Goal: Task Accomplishment & Management: Use online tool/utility

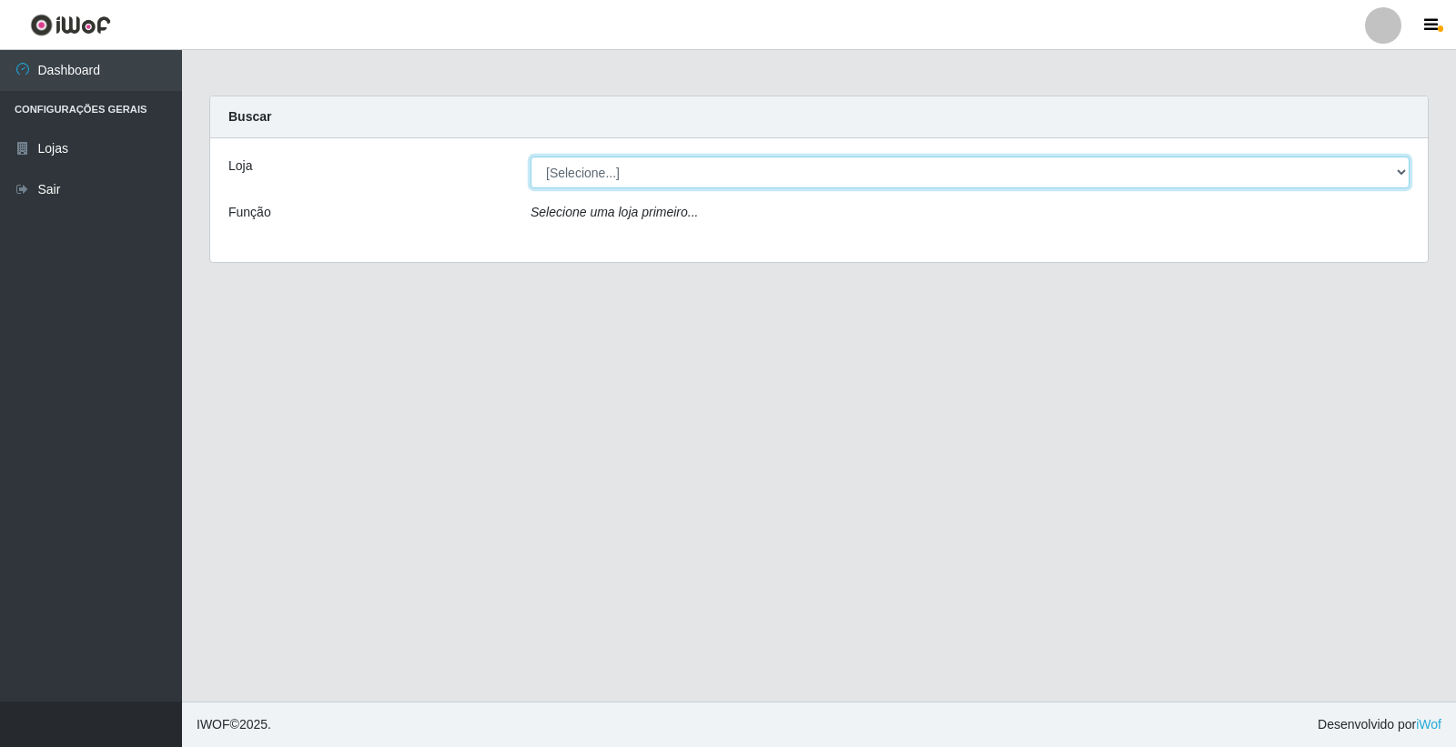
click at [577, 161] on select "[Selecione...] O Filezão - Centenário" at bounding box center [970, 173] width 879 height 32
select select "203"
click at [531, 157] on select "[Selecione...] O Filezão - Centenário" at bounding box center [970, 173] width 879 height 32
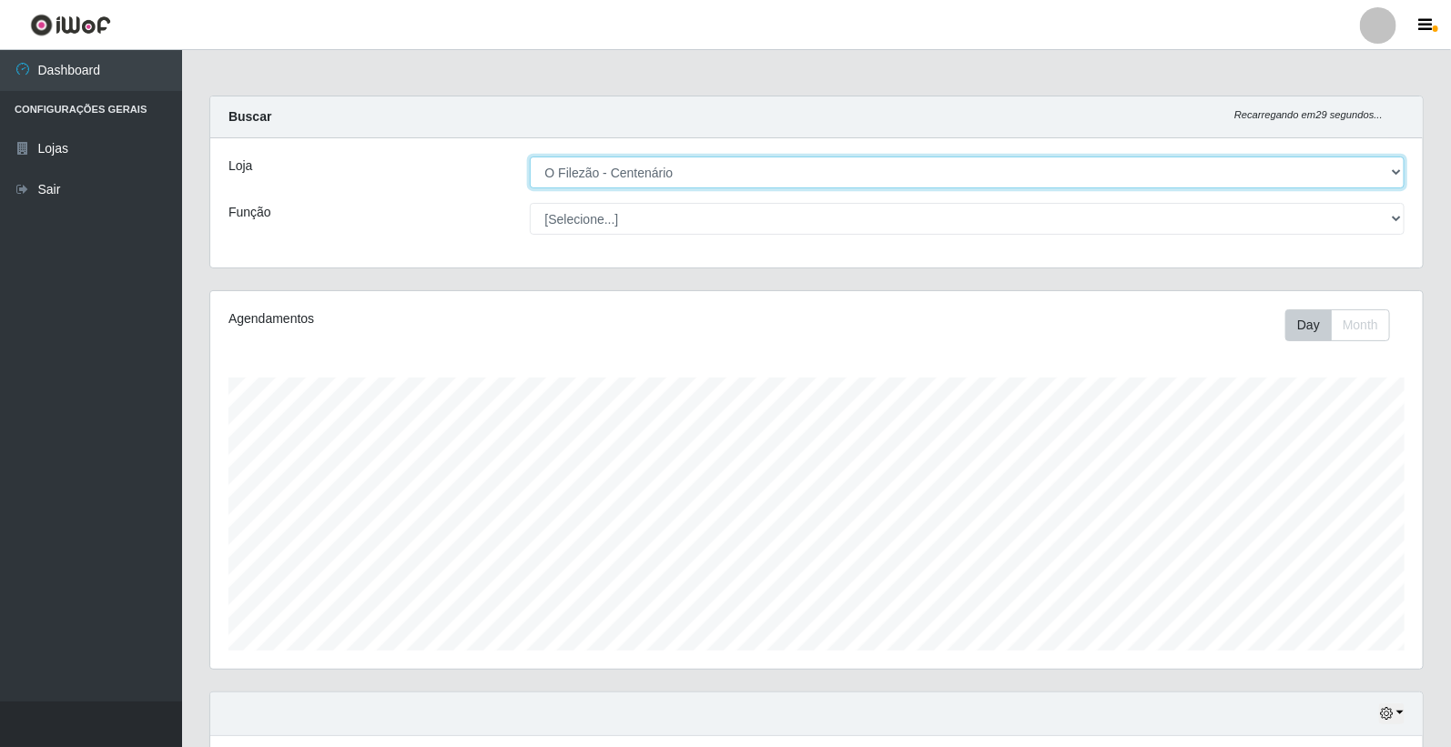
scroll to position [377, 1212]
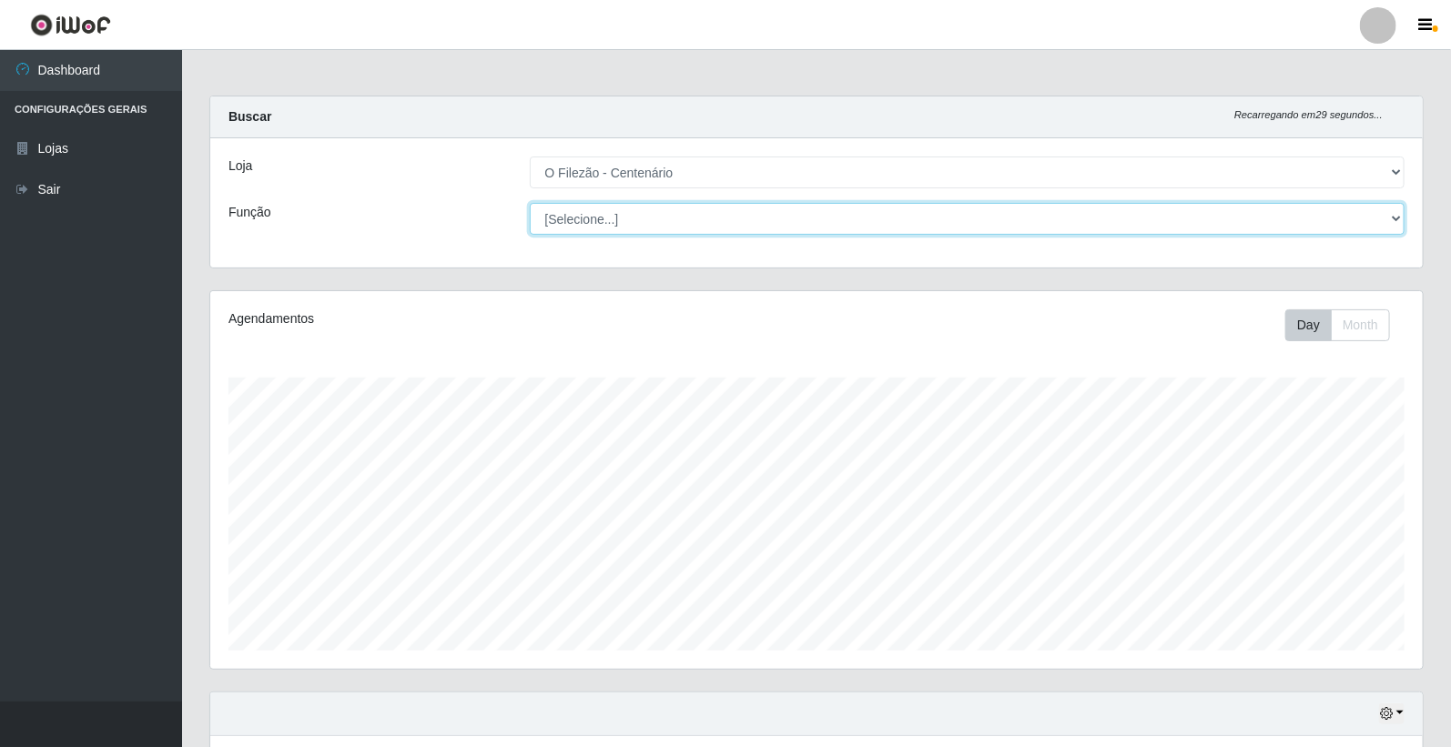
click at [642, 221] on select "[Selecione...] Auxiliar de Estacionamento Auxiliar de Estacionamento + Auxiliar…" at bounding box center [968, 219] width 876 height 32
click at [530, 203] on select "[Selecione...] Auxiliar de Estacionamento Auxiliar de Estacionamento + Auxiliar…" at bounding box center [968, 219] width 876 height 32
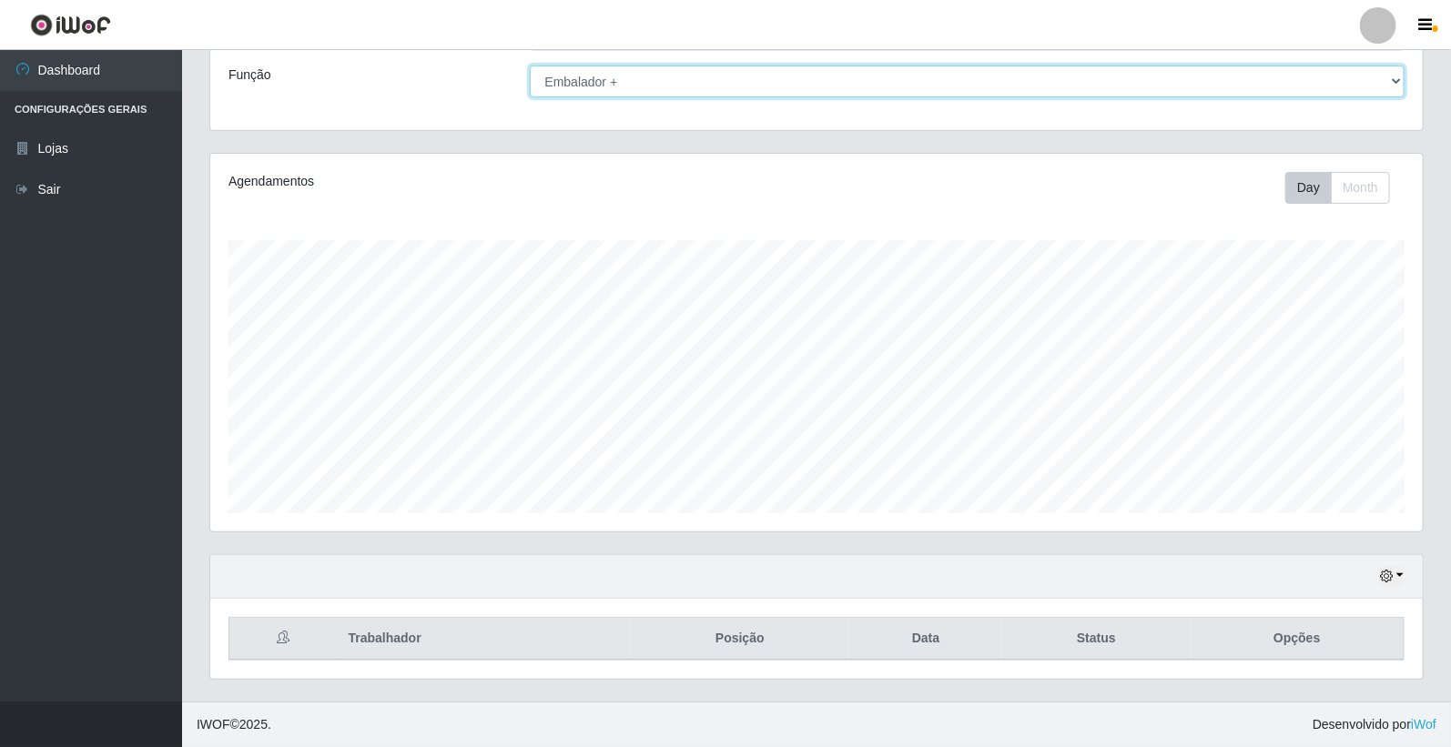
scroll to position [0, 0]
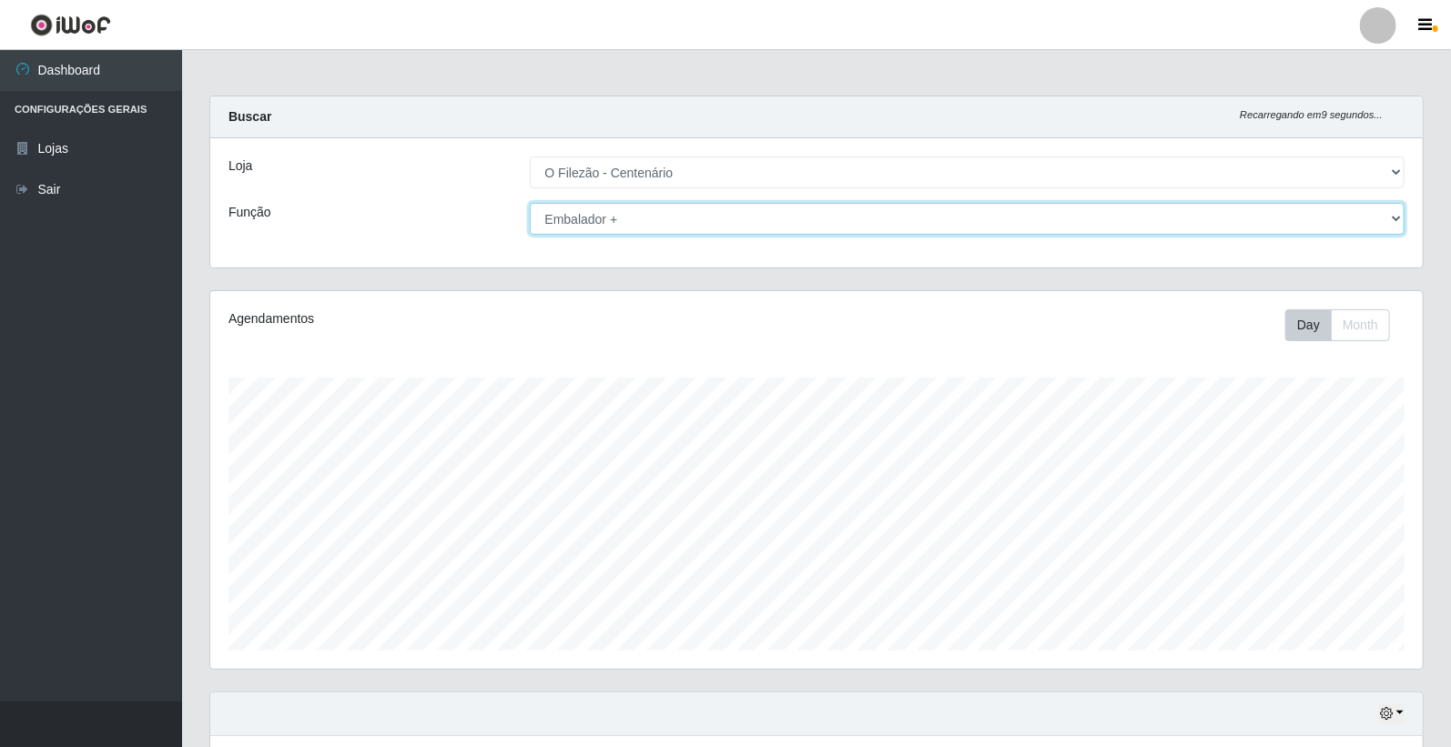
click at [760, 223] on select "[Selecione...] Auxiliar de Estacionamento Auxiliar de Estacionamento + Auxiliar…" at bounding box center [968, 219] width 876 height 32
click at [530, 203] on select "[Selecione...] Auxiliar de Estacionamento Auxiliar de Estacionamento + Auxiliar…" at bounding box center [968, 219] width 876 height 32
click at [695, 218] on select "[Selecione...] Auxiliar de Estacionamento Auxiliar de Estacionamento + Auxiliar…" at bounding box center [968, 219] width 876 height 32
select select "1"
click at [530, 203] on select "[Selecione...] Auxiliar de Estacionamento Auxiliar de Estacionamento + Auxiliar…" at bounding box center [968, 219] width 876 height 32
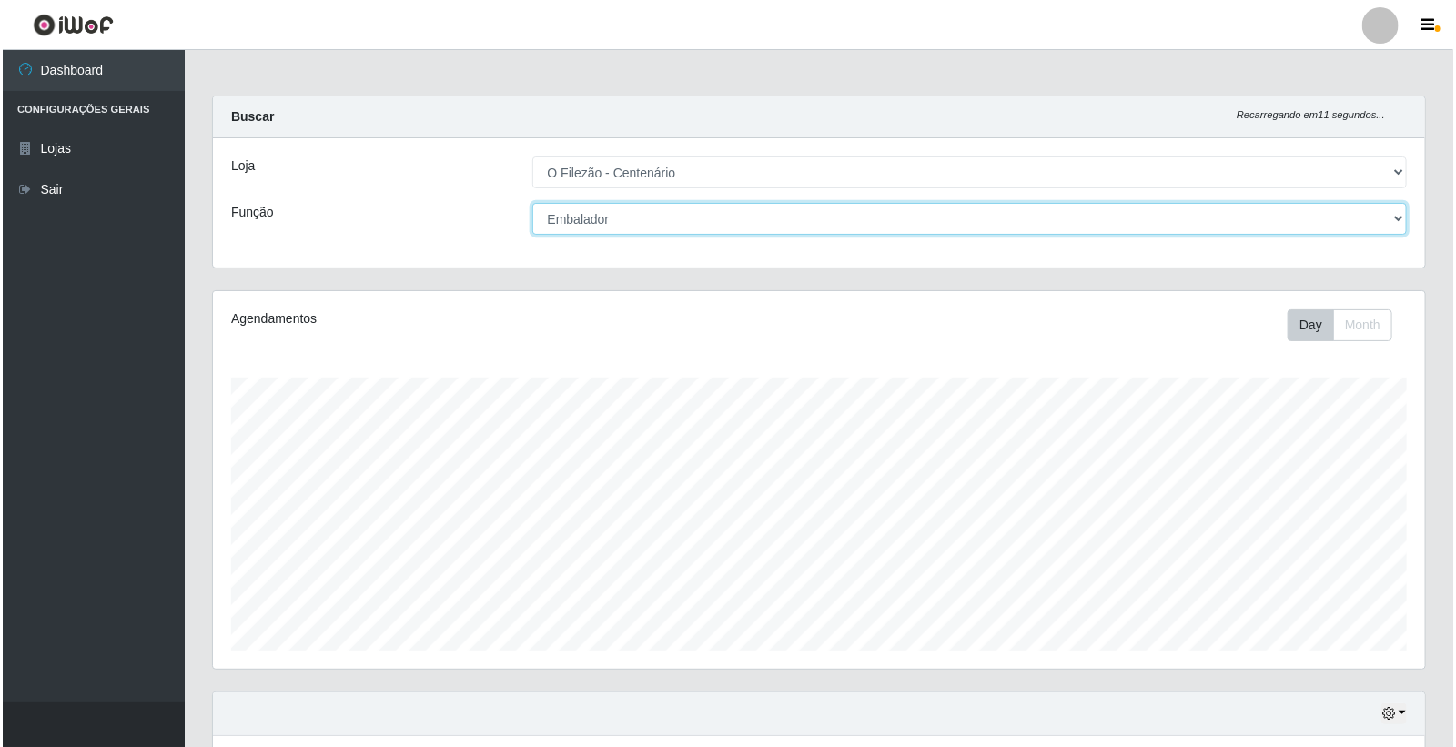
scroll to position [380, 0]
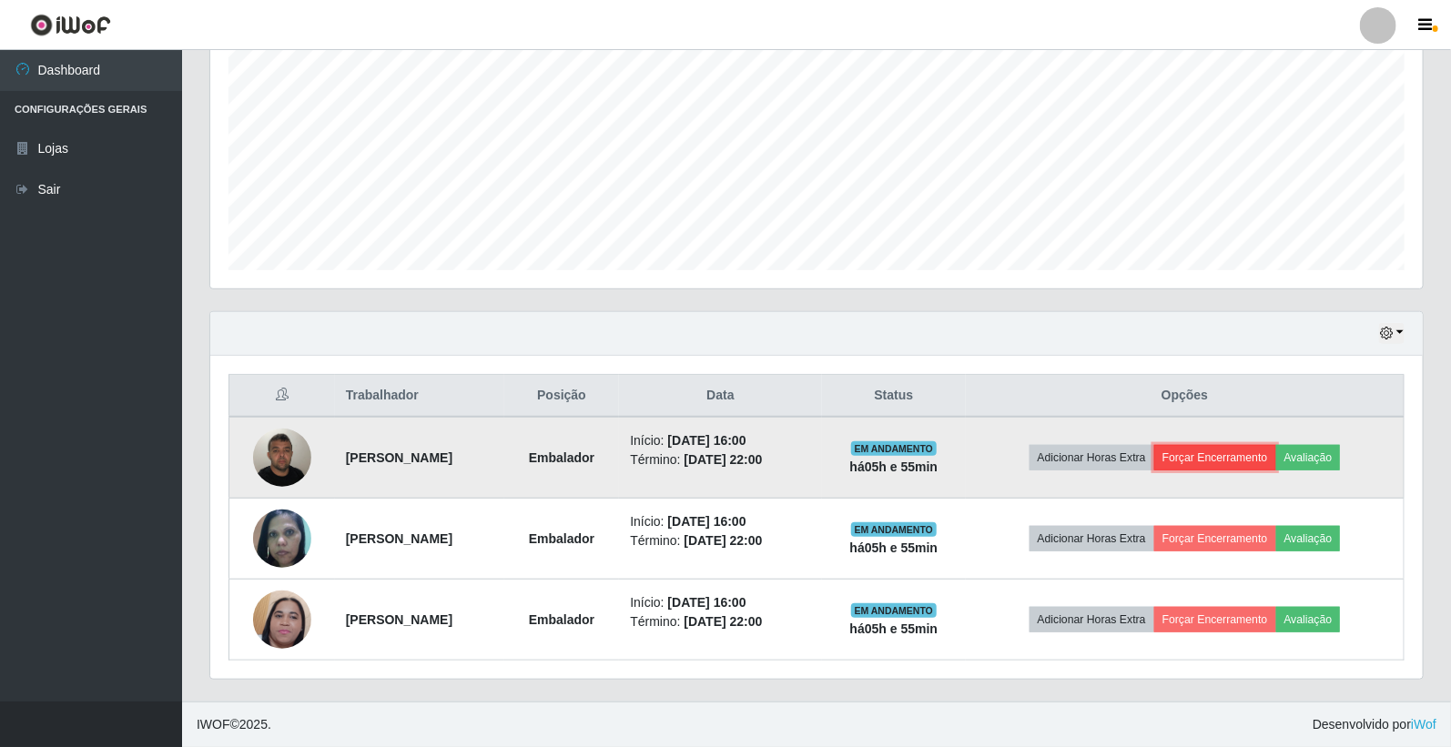
click at [1235, 457] on button "Forçar Encerramento" at bounding box center [1215, 457] width 122 height 25
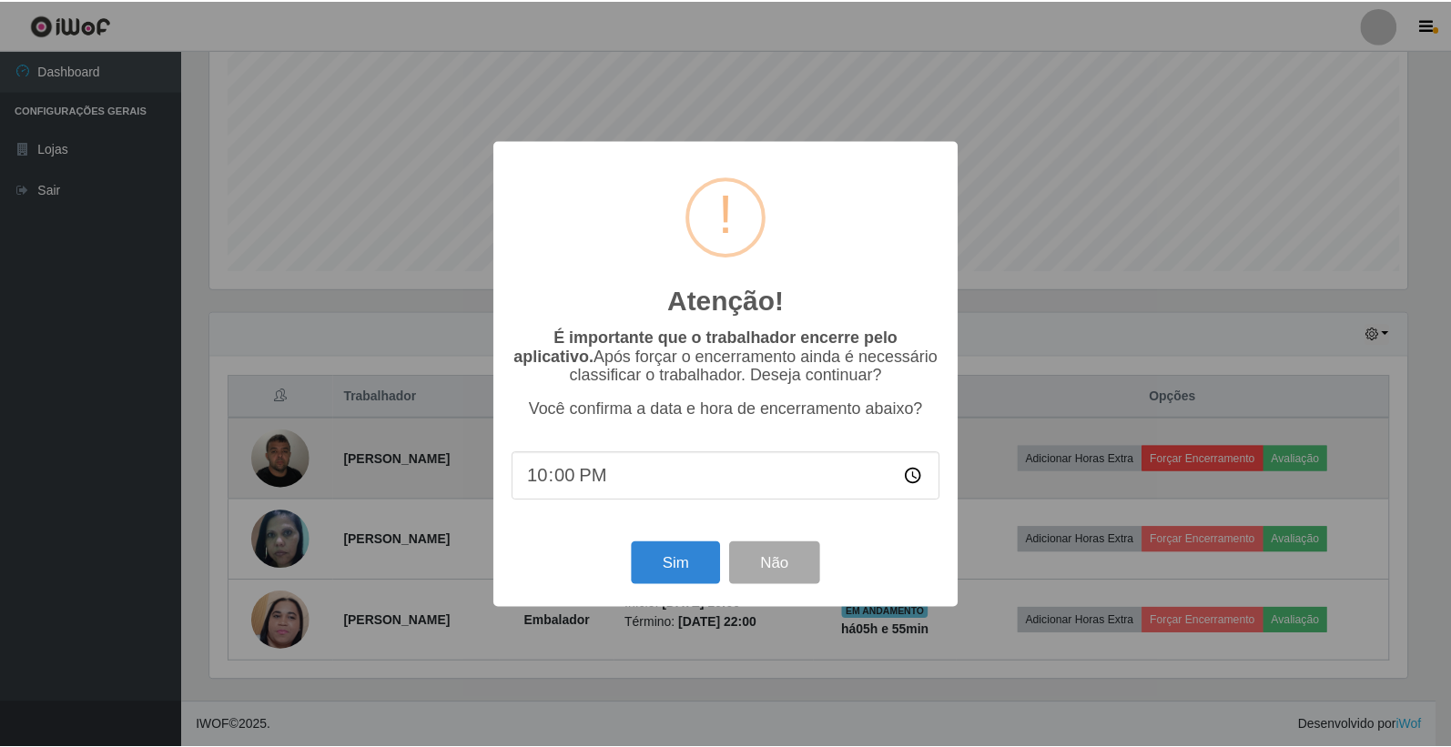
scroll to position [377, 1202]
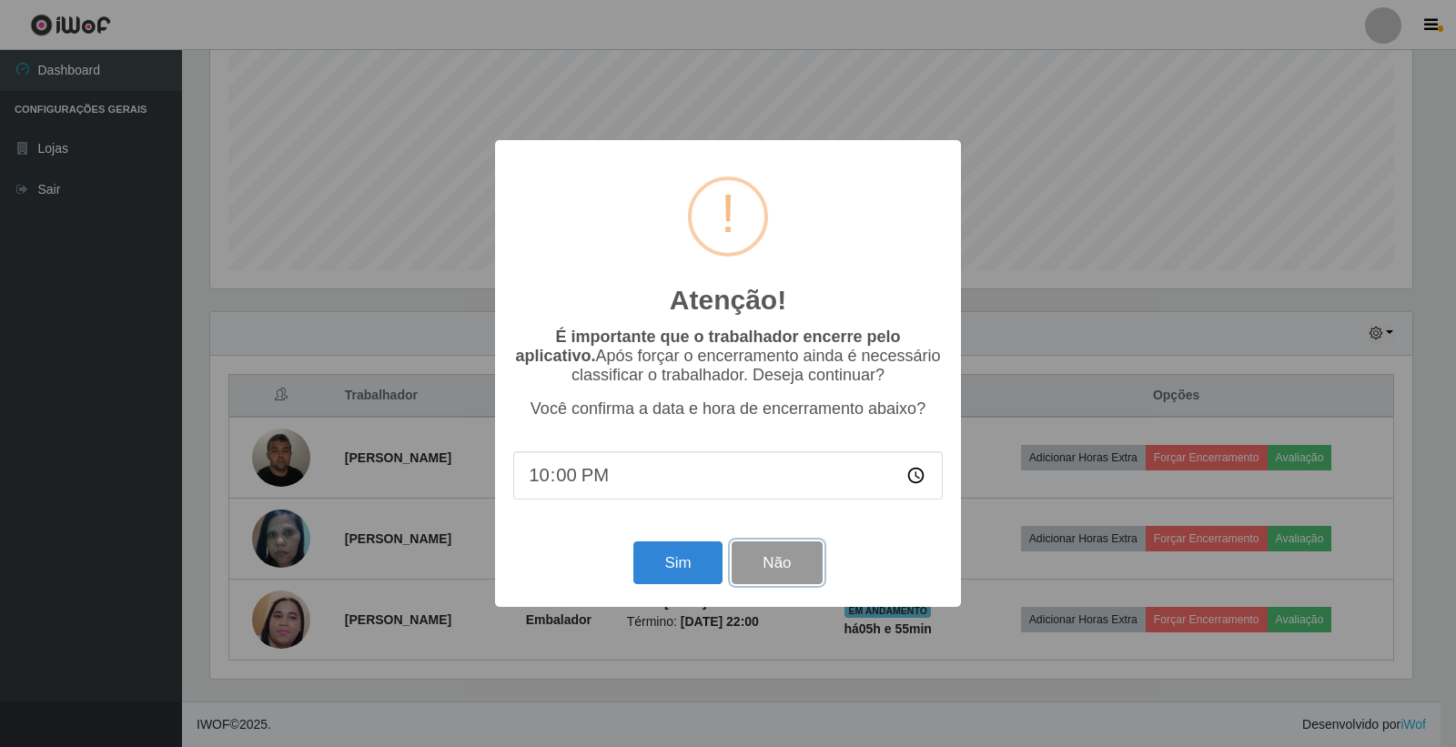
click at [774, 560] on button "Não" at bounding box center [777, 563] width 90 height 43
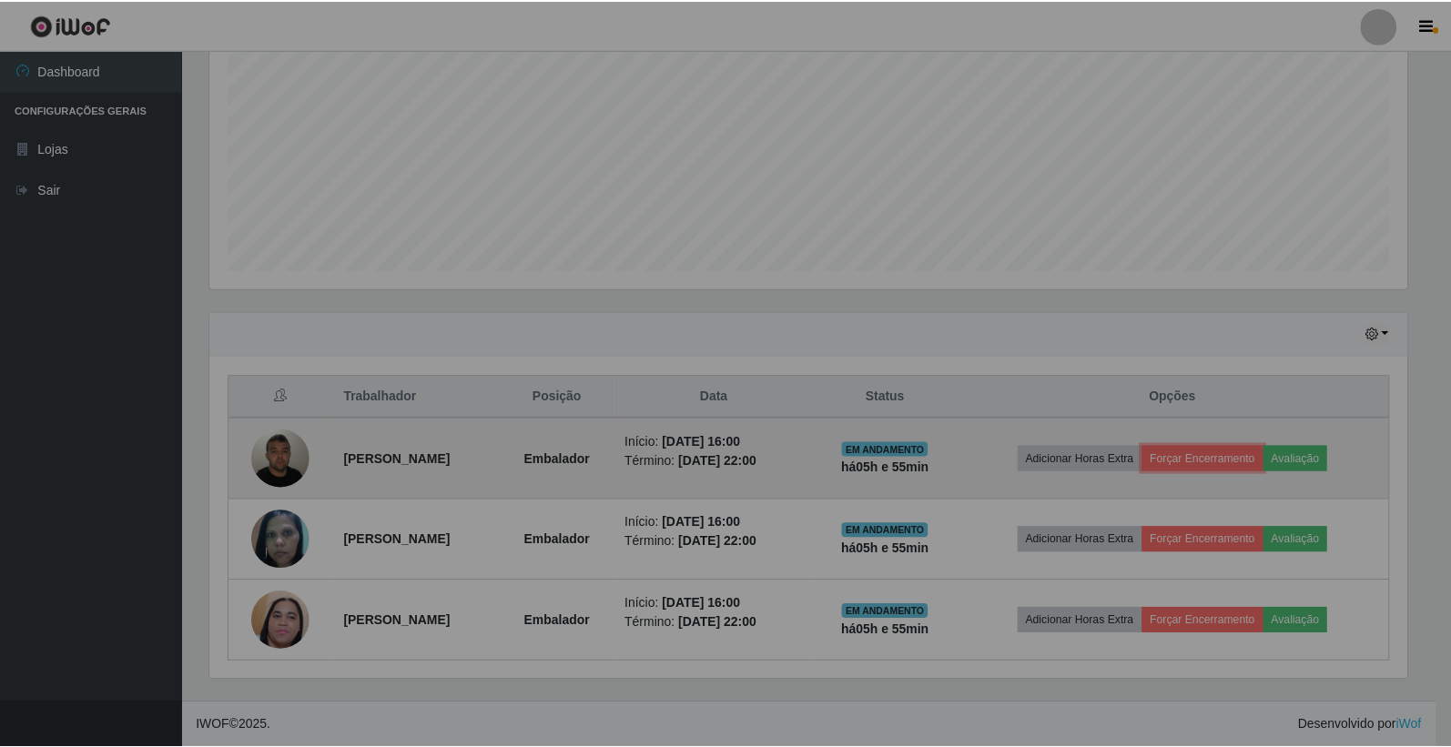
scroll to position [377, 1212]
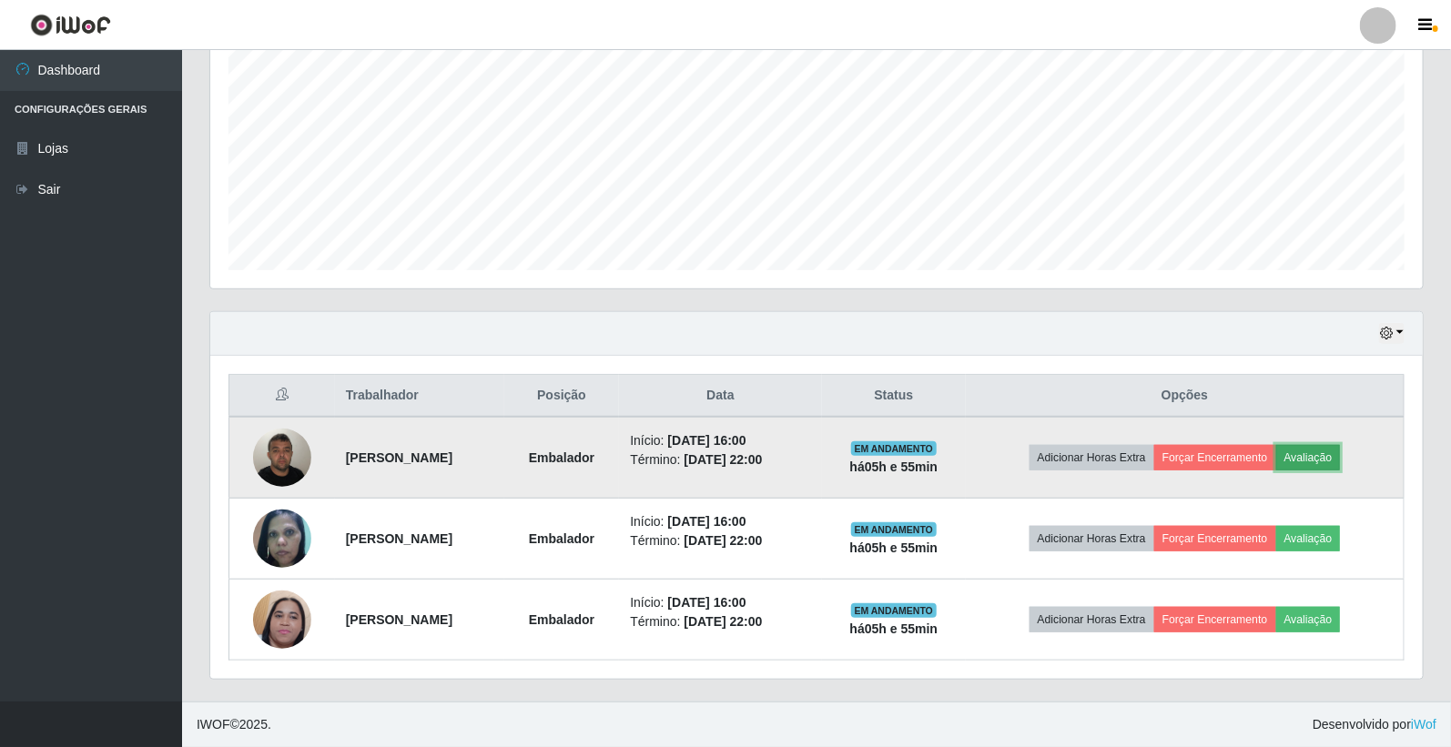
click at [1331, 455] on button "Avaliação" at bounding box center [1308, 457] width 65 height 25
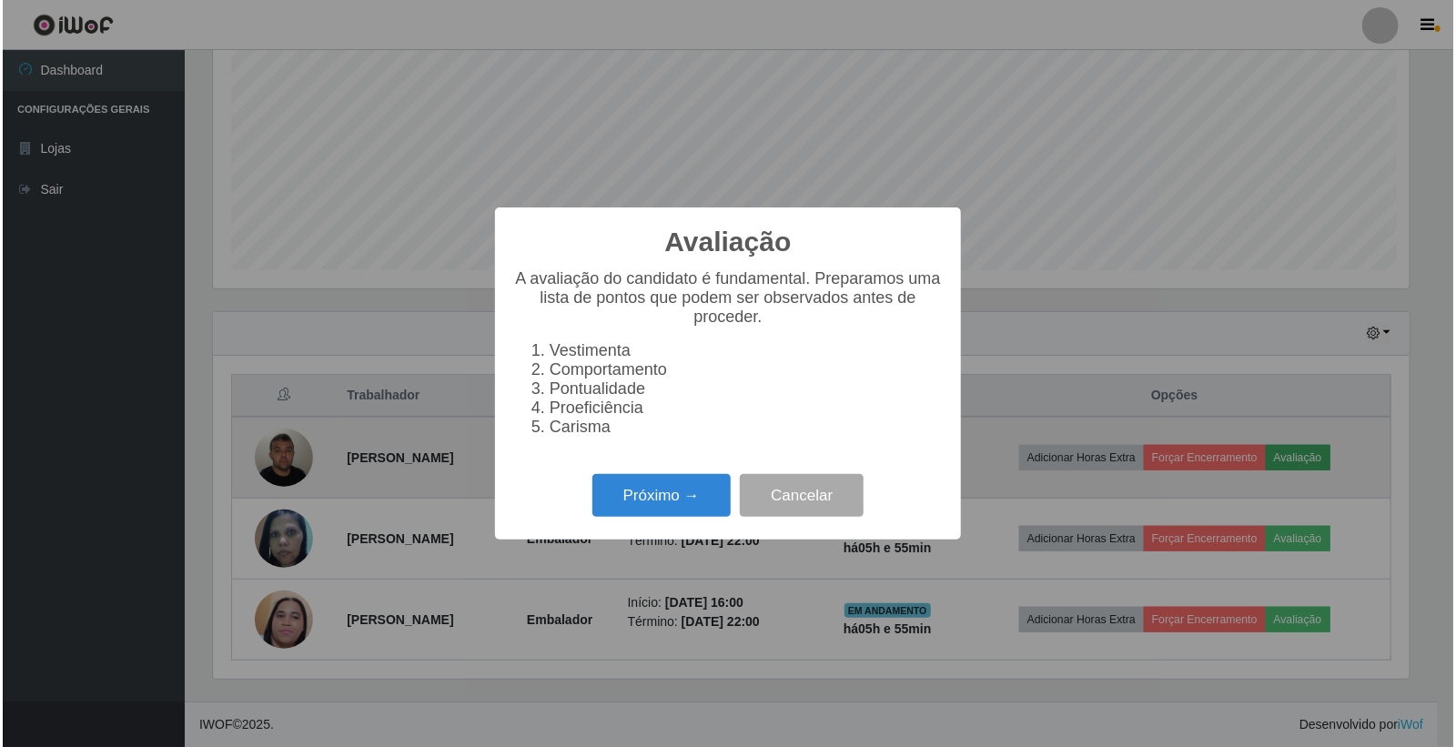
scroll to position [377, 1202]
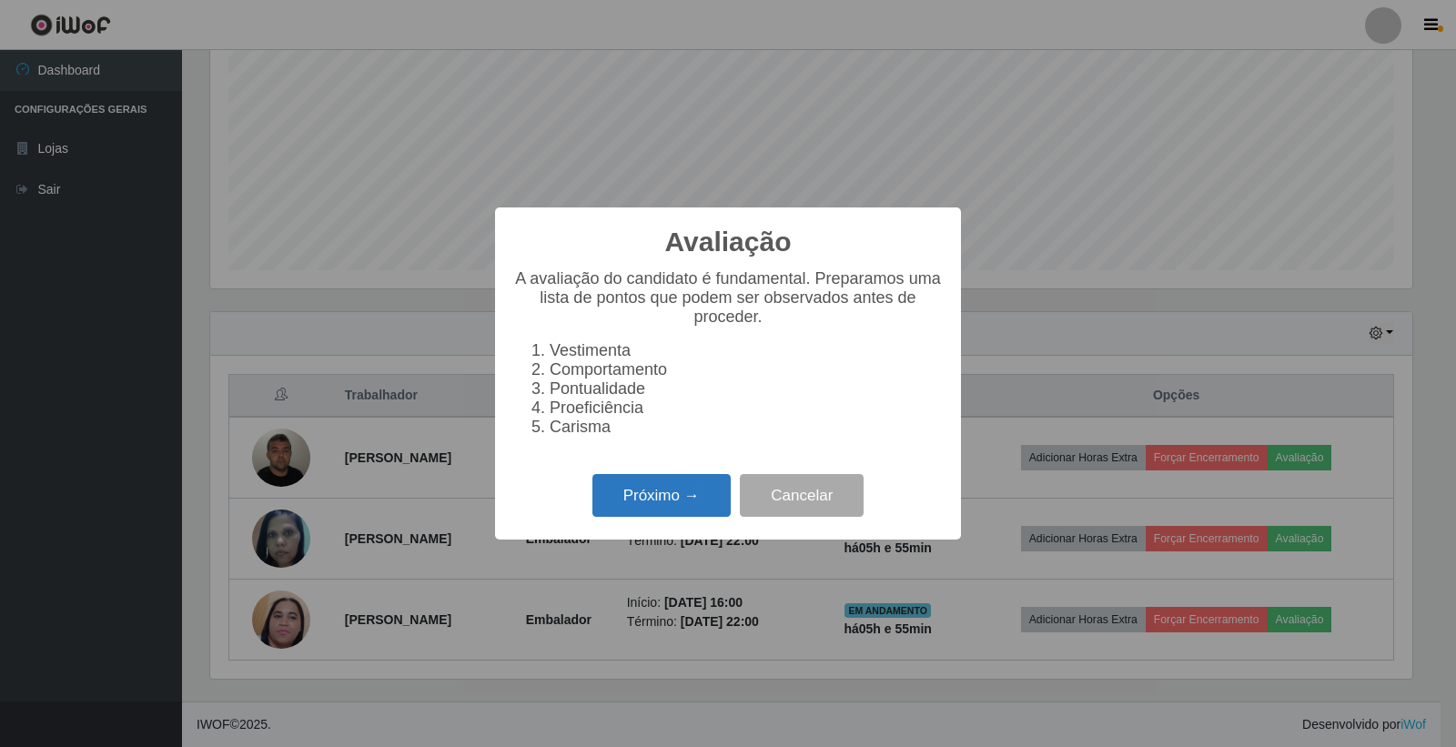
click at [650, 502] on button "Próximo →" at bounding box center [662, 495] width 138 height 43
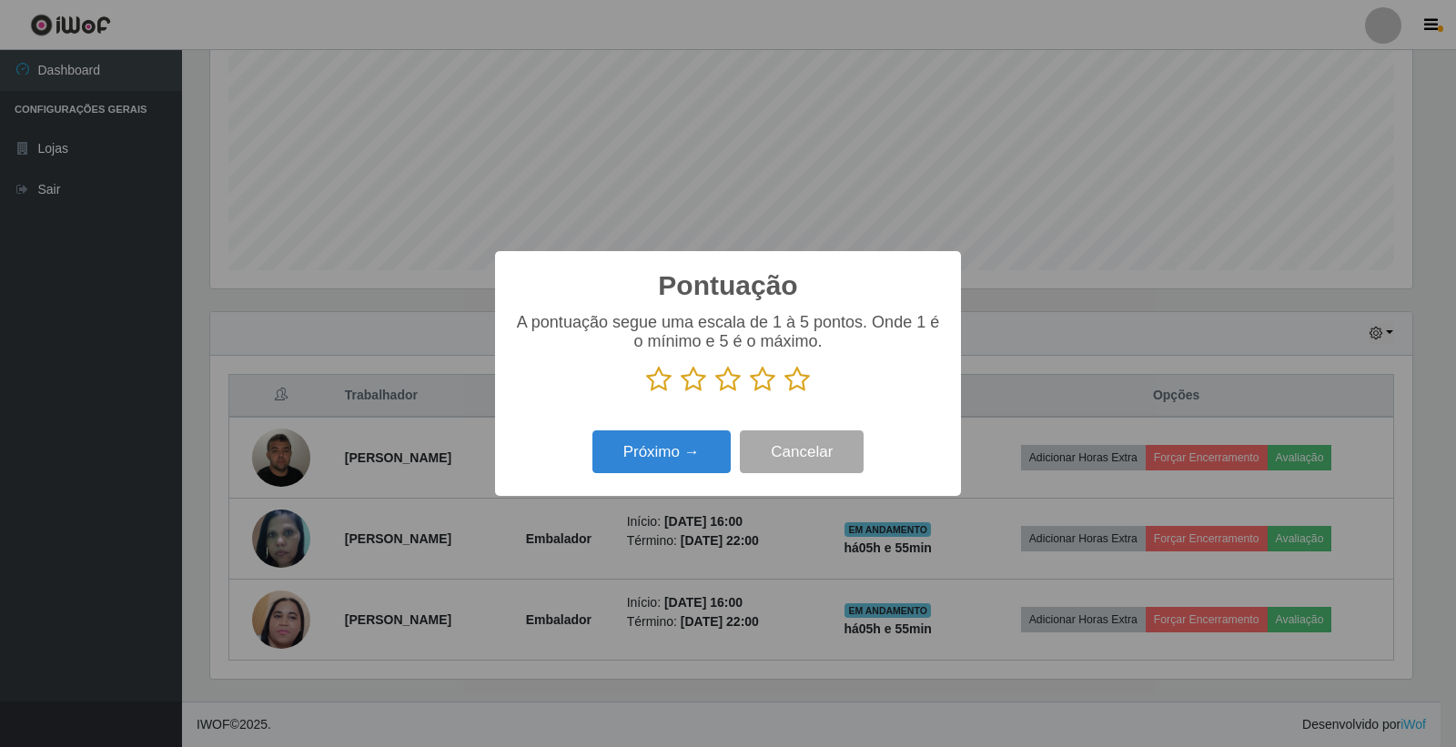
scroll to position [909883, 909058]
click at [788, 378] on icon at bounding box center [797, 379] width 25 height 27
click at [785, 393] on input "radio" at bounding box center [785, 393] width 0 height 0
click at [671, 469] on button "Próximo →" at bounding box center [662, 452] width 138 height 43
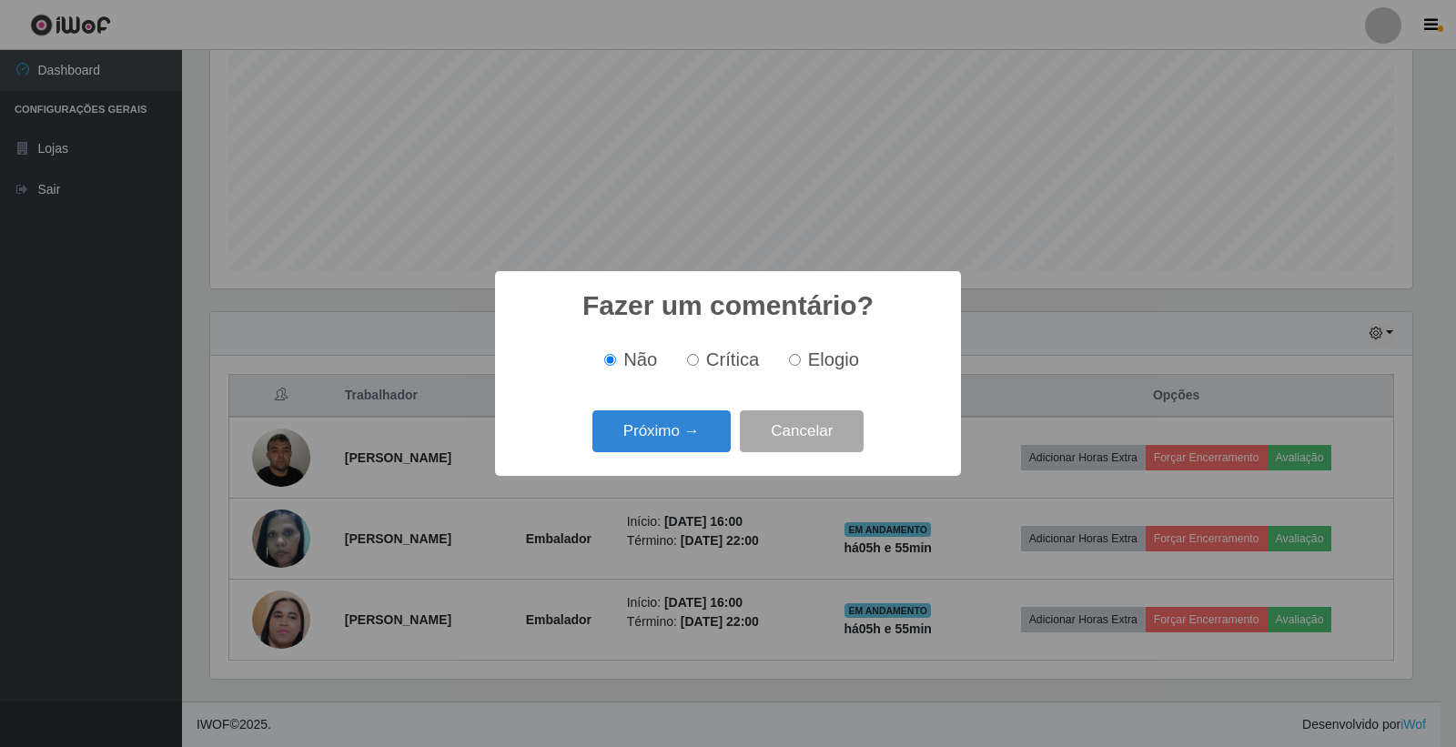
click at [786, 362] on label "Elogio" at bounding box center [820, 360] width 77 height 21
click at [789, 362] on input "Elogio" at bounding box center [795, 360] width 12 height 12
radio input "true"
click at [686, 429] on button "Próximo →" at bounding box center [662, 432] width 138 height 43
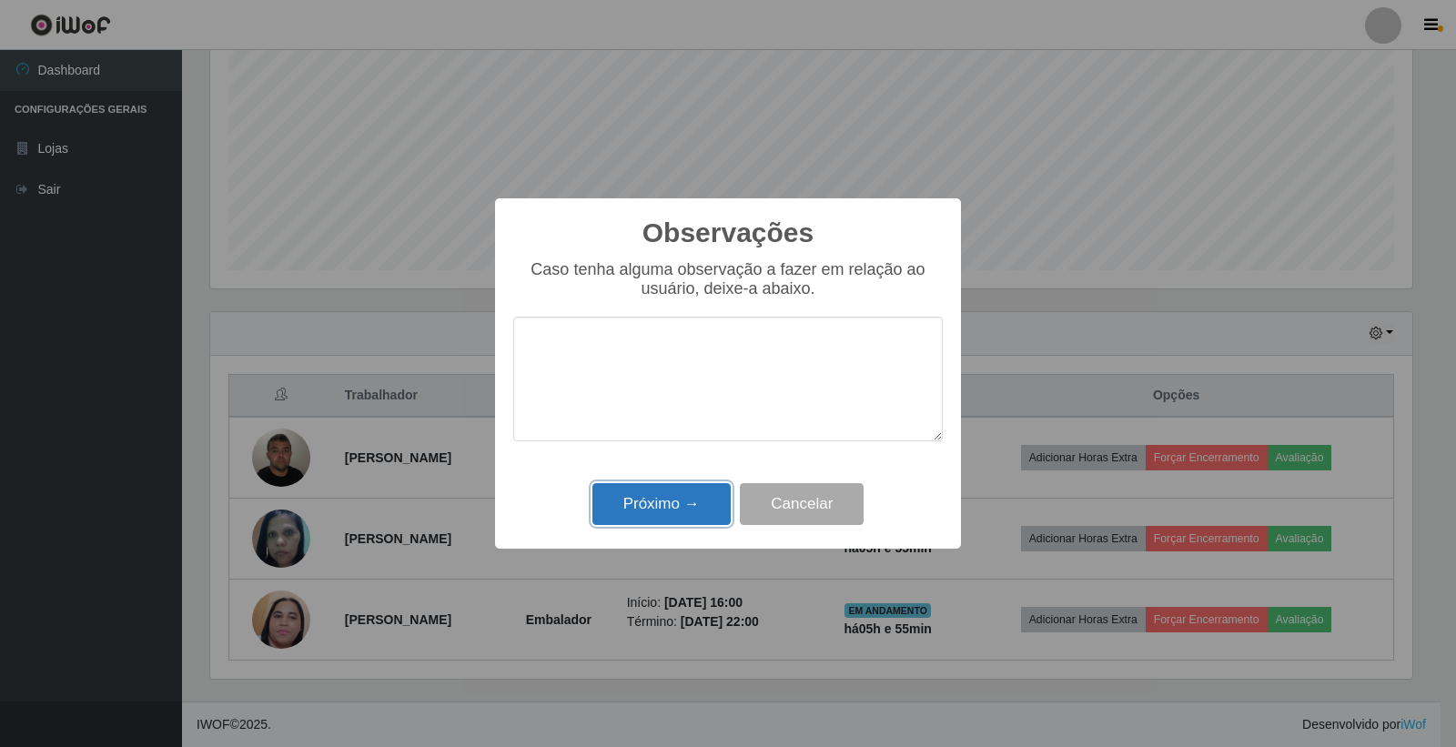
click at [669, 501] on button "Próximo →" at bounding box center [662, 504] width 138 height 43
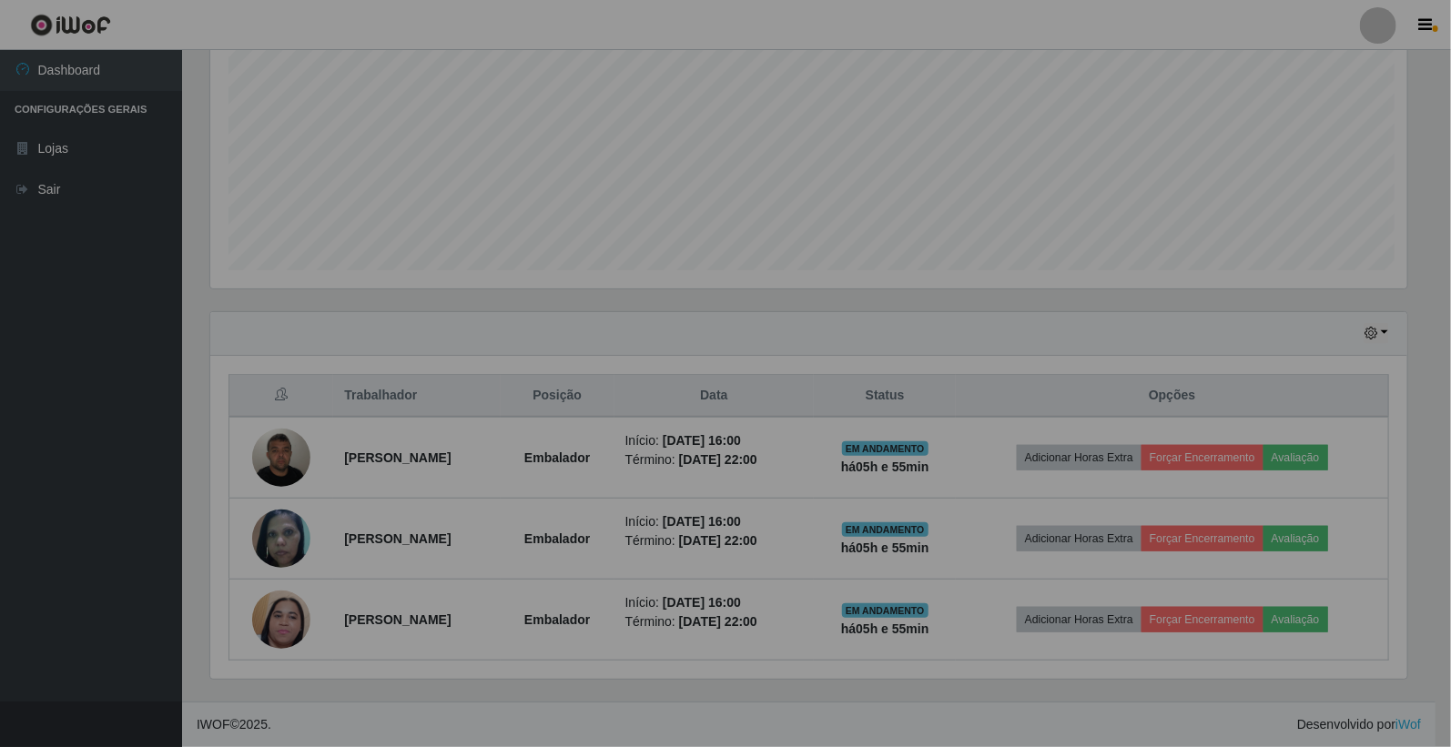
scroll to position [377, 1212]
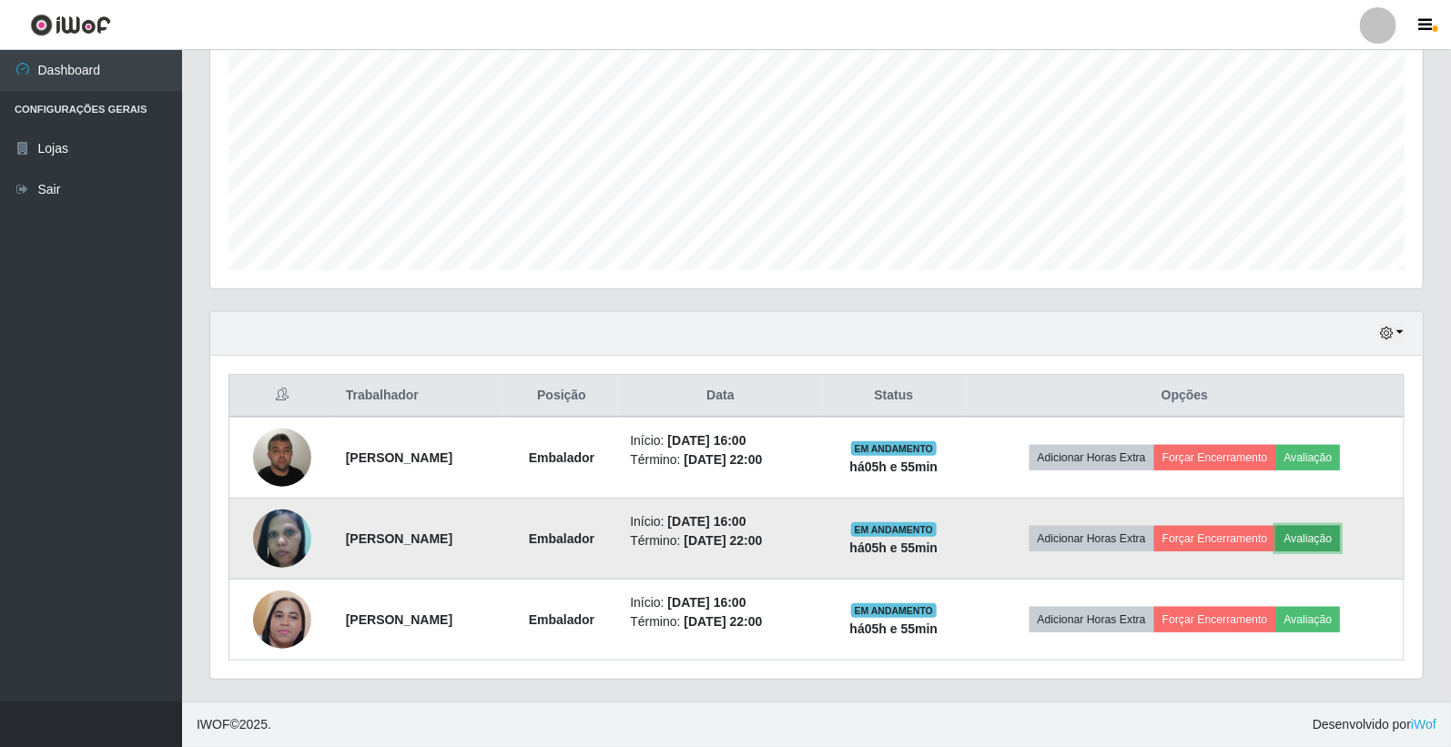
click at [1318, 535] on button "Avaliação" at bounding box center [1308, 538] width 65 height 25
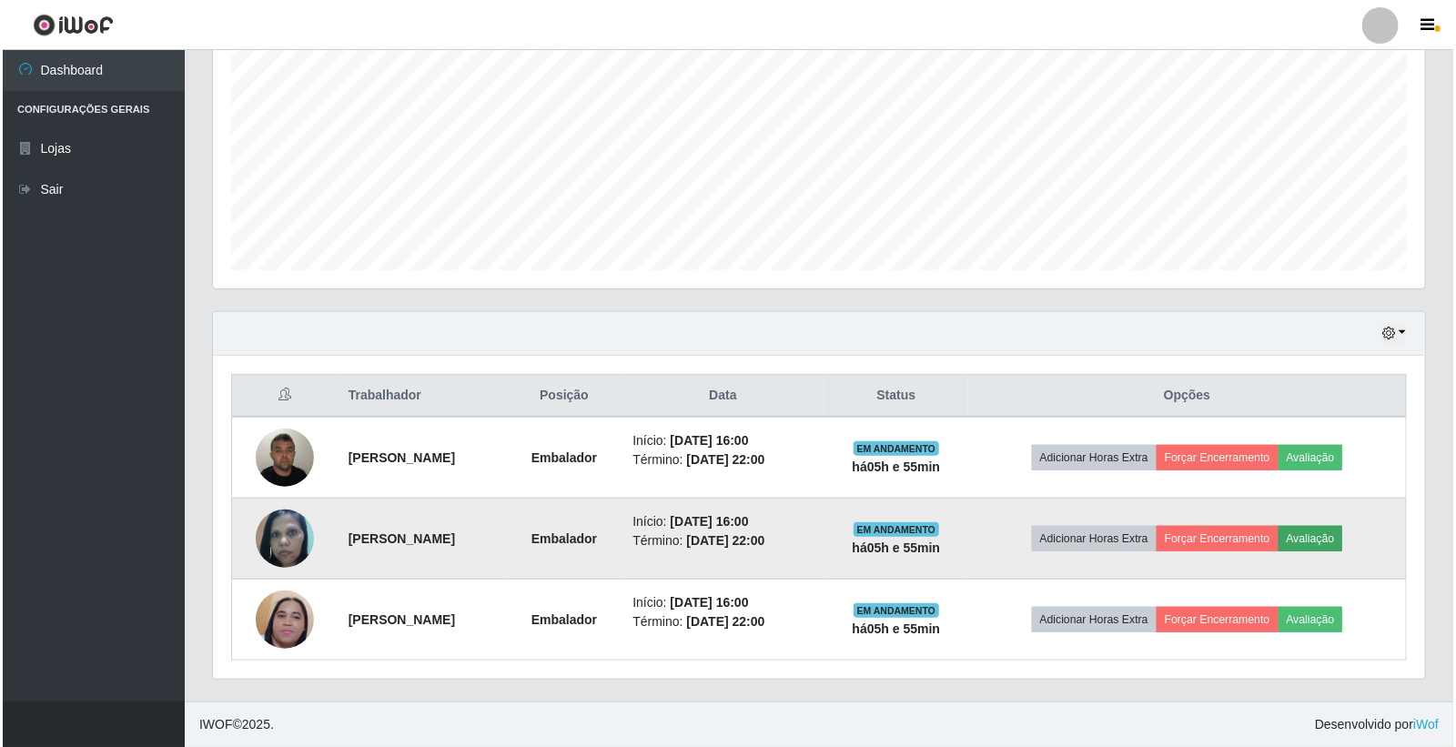
scroll to position [377, 1202]
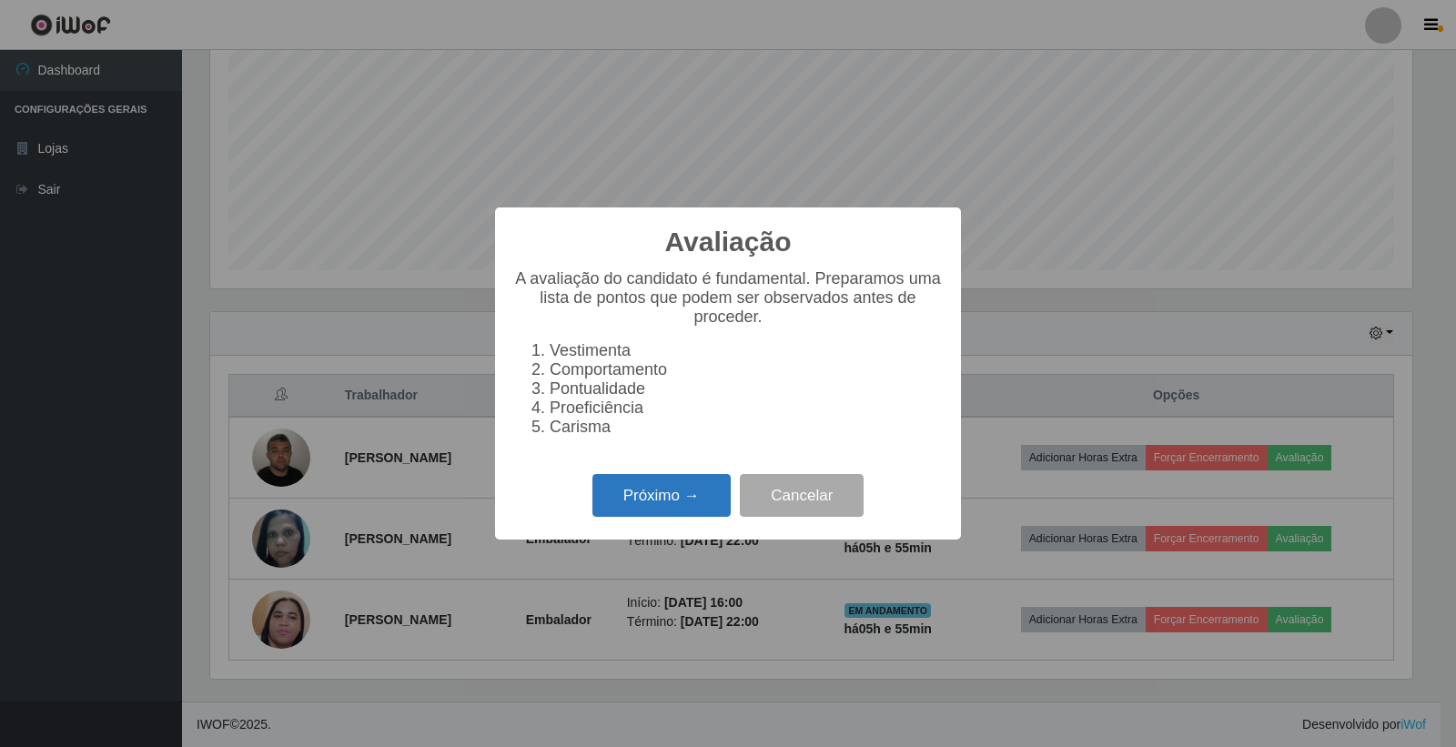
click at [637, 496] on button "Próximo →" at bounding box center [662, 495] width 138 height 43
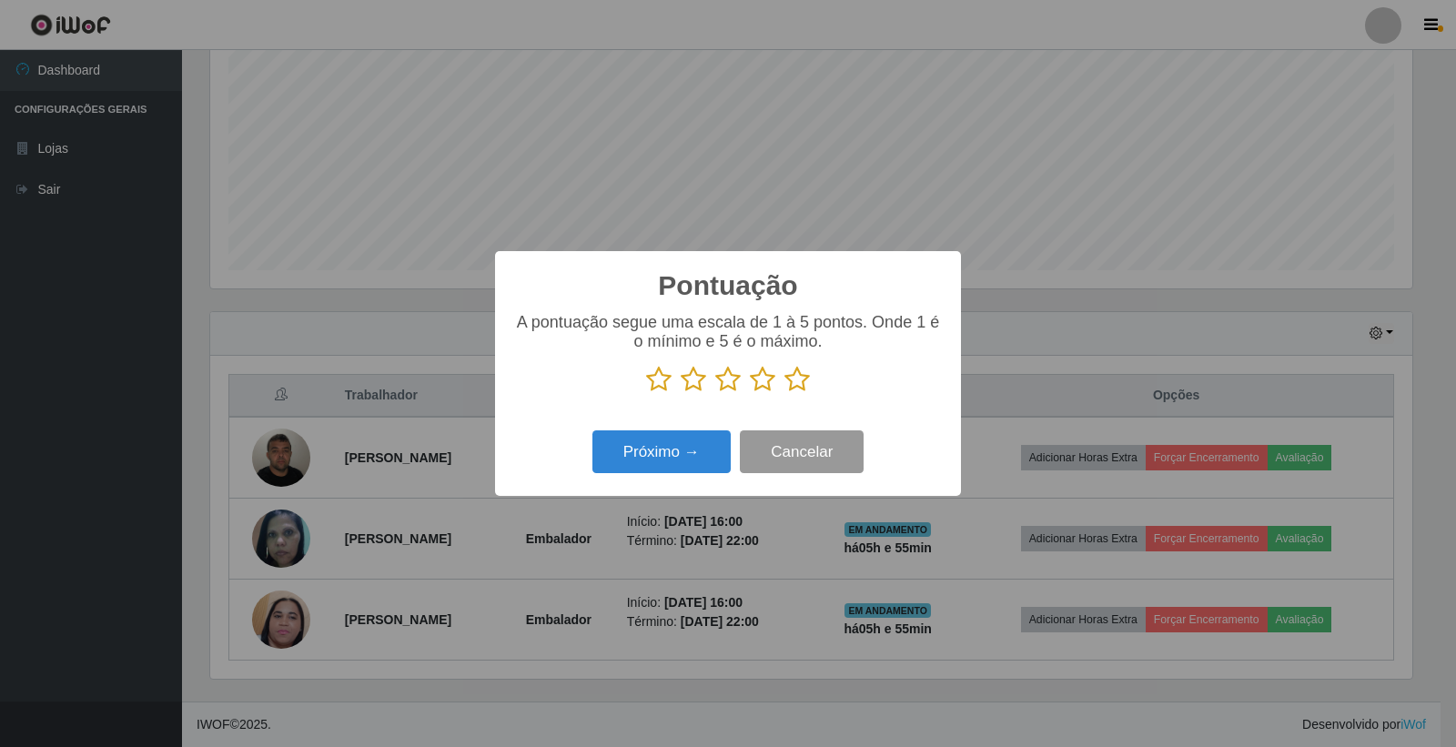
scroll to position [909883, 909058]
click at [798, 380] on icon at bounding box center [797, 379] width 25 height 27
click at [785, 393] on input "radio" at bounding box center [785, 393] width 0 height 0
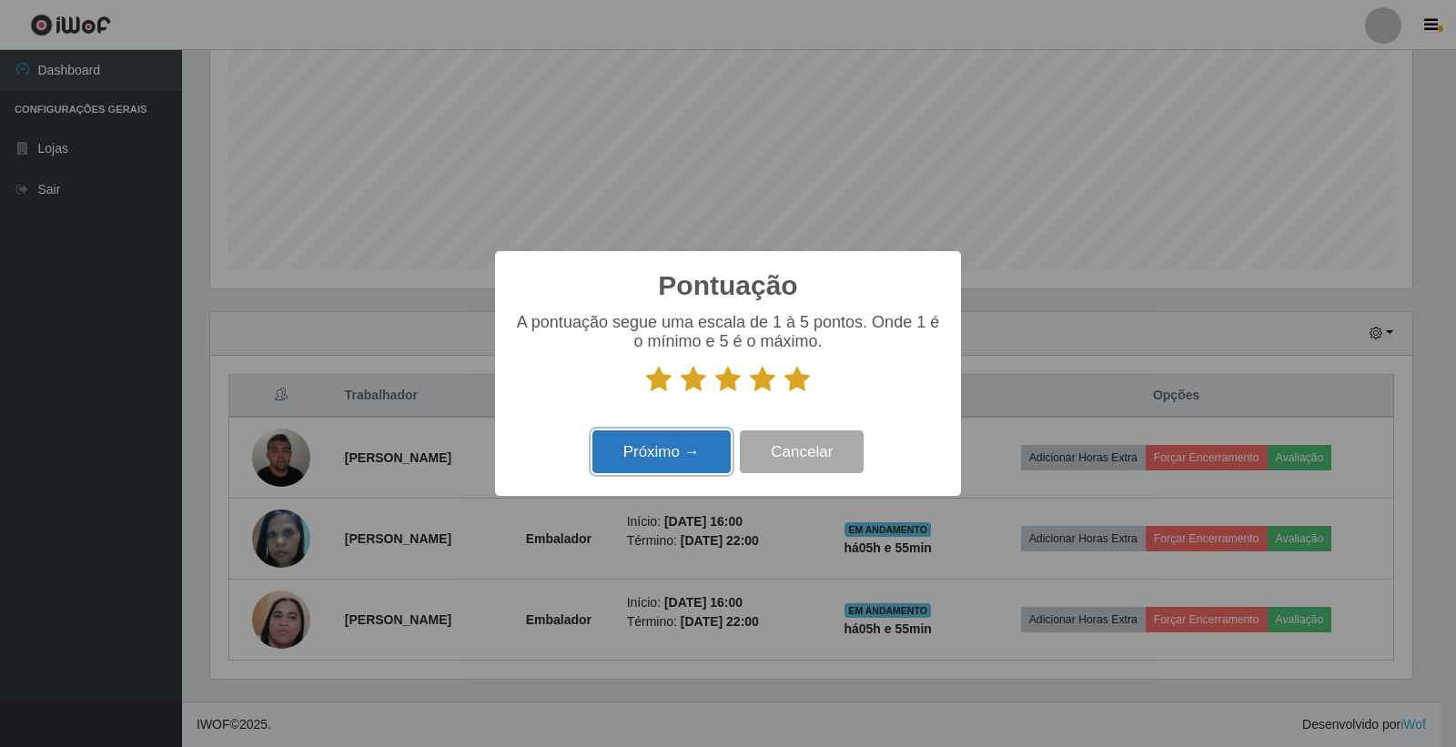
click at [704, 458] on button "Próximo →" at bounding box center [662, 452] width 138 height 43
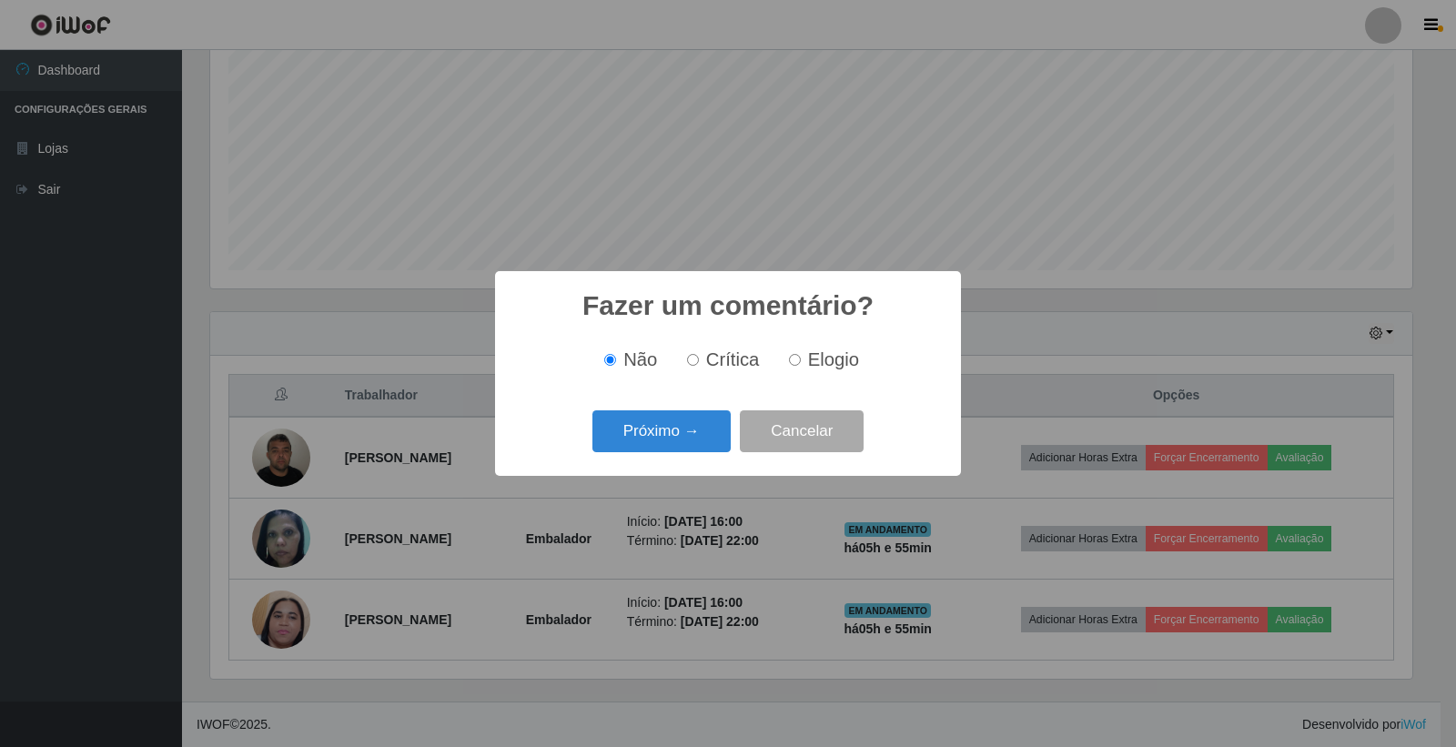
click at [796, 351] on label "Elogio" at bounding box center [820, 360] width 77 height 21
click at [796, 354] on input "Elogio" at bounding box center [795, 360] width 12 height 12
radio input "true"
drag, startPoint x: 788, startPoint y: 367, endPoint x: 763, endPoint y: 385, distance: 31.3
click at [789, 366] on input "Elogio" at bounding box center [795, 360] width 12 height 12
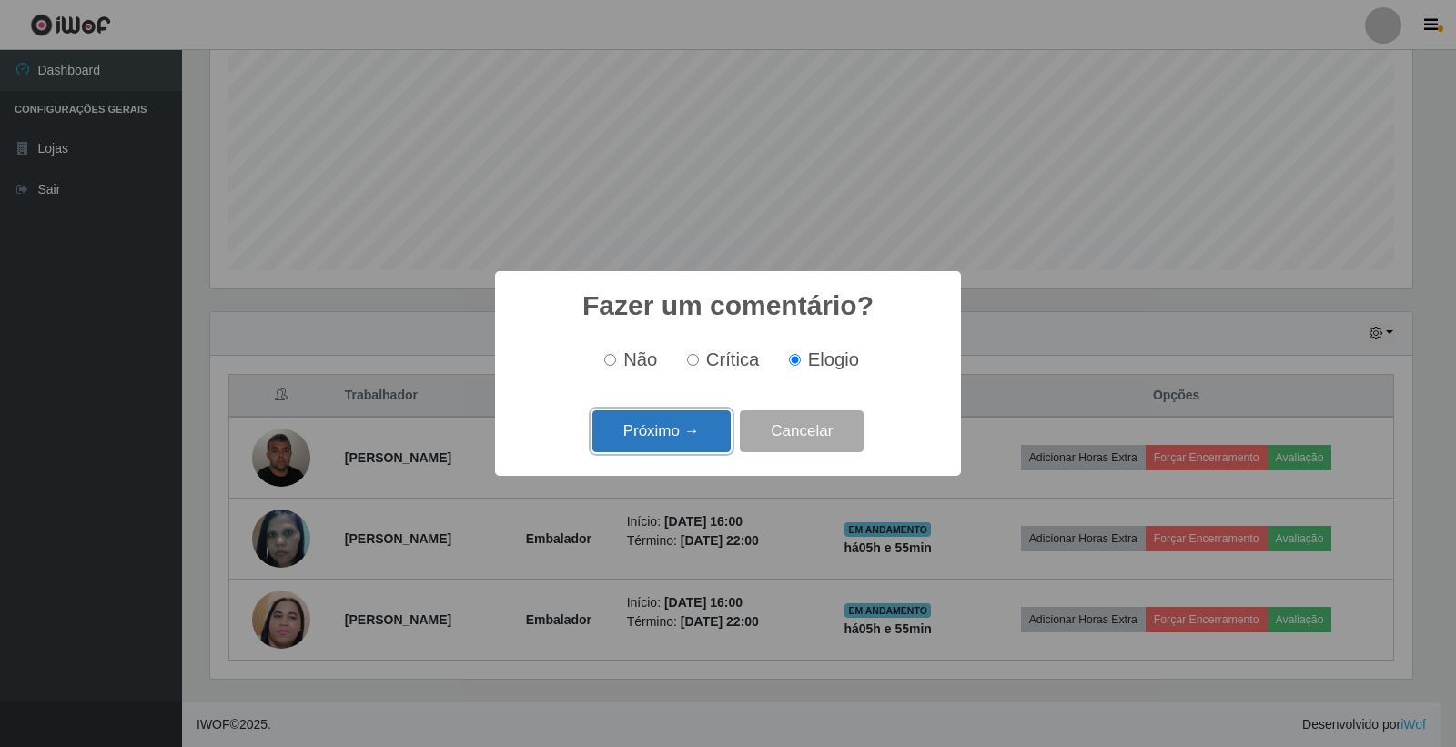
click at [687, 434] on button "Próximo →" at bounding box center [662, 432] width 138 height 43
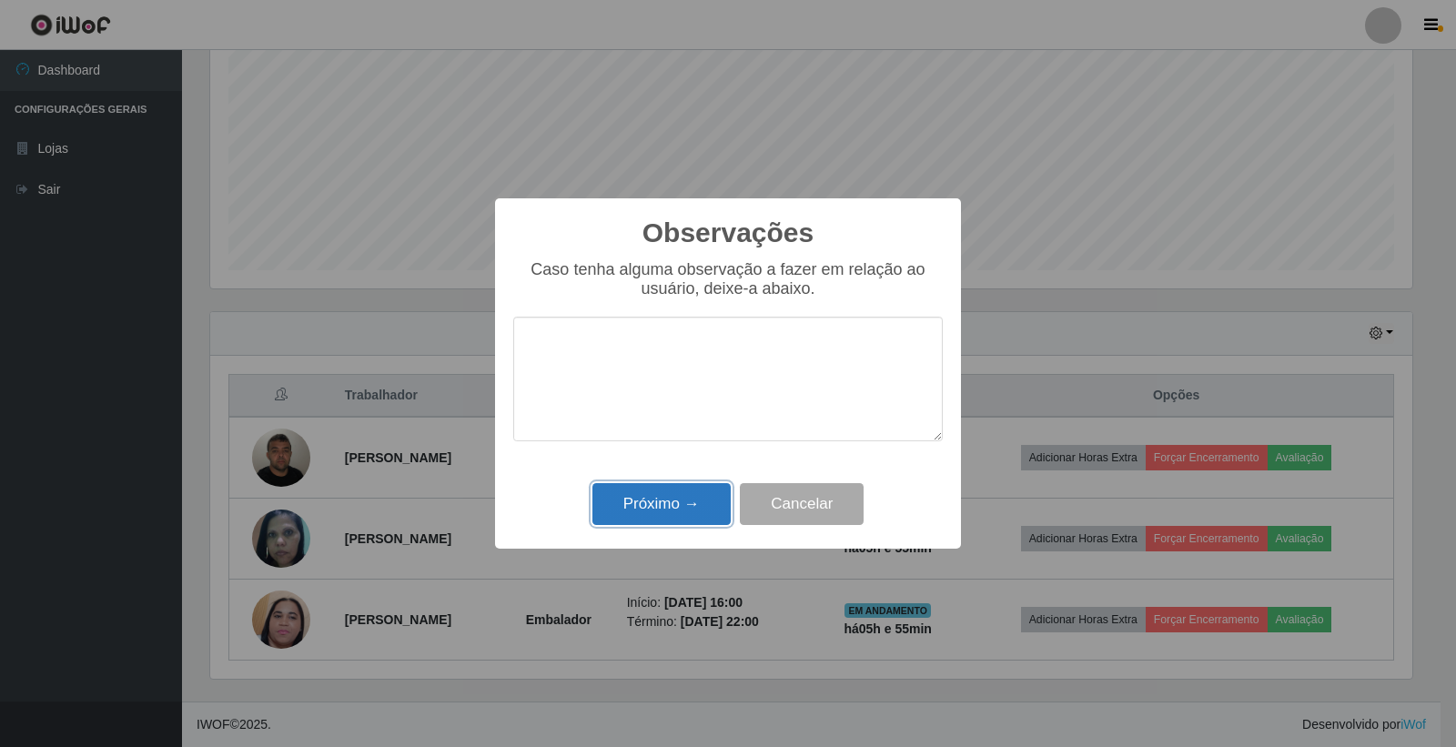
click at [676, 499] on button "Próximo →" at bounding box center [662, 504] width 138 height 43
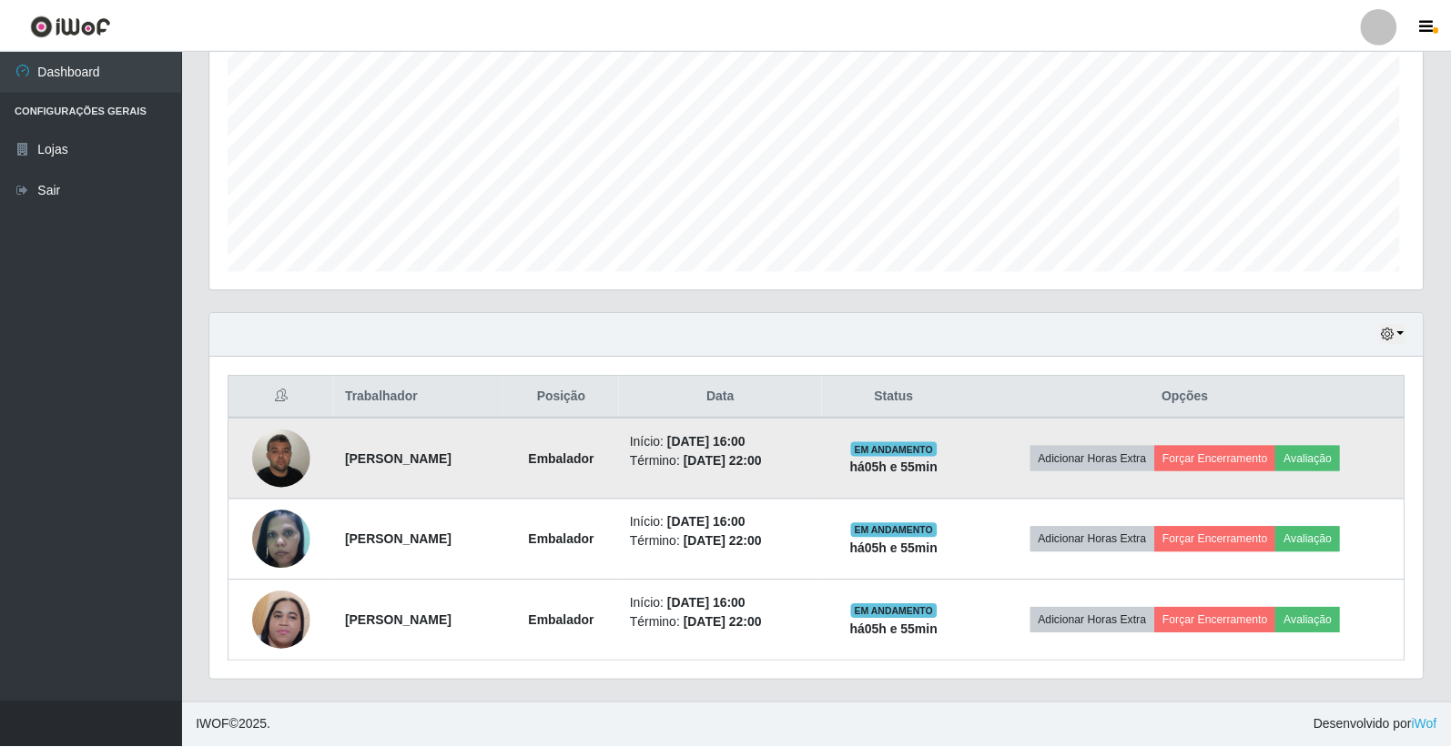
scroll to position [377, 1212]
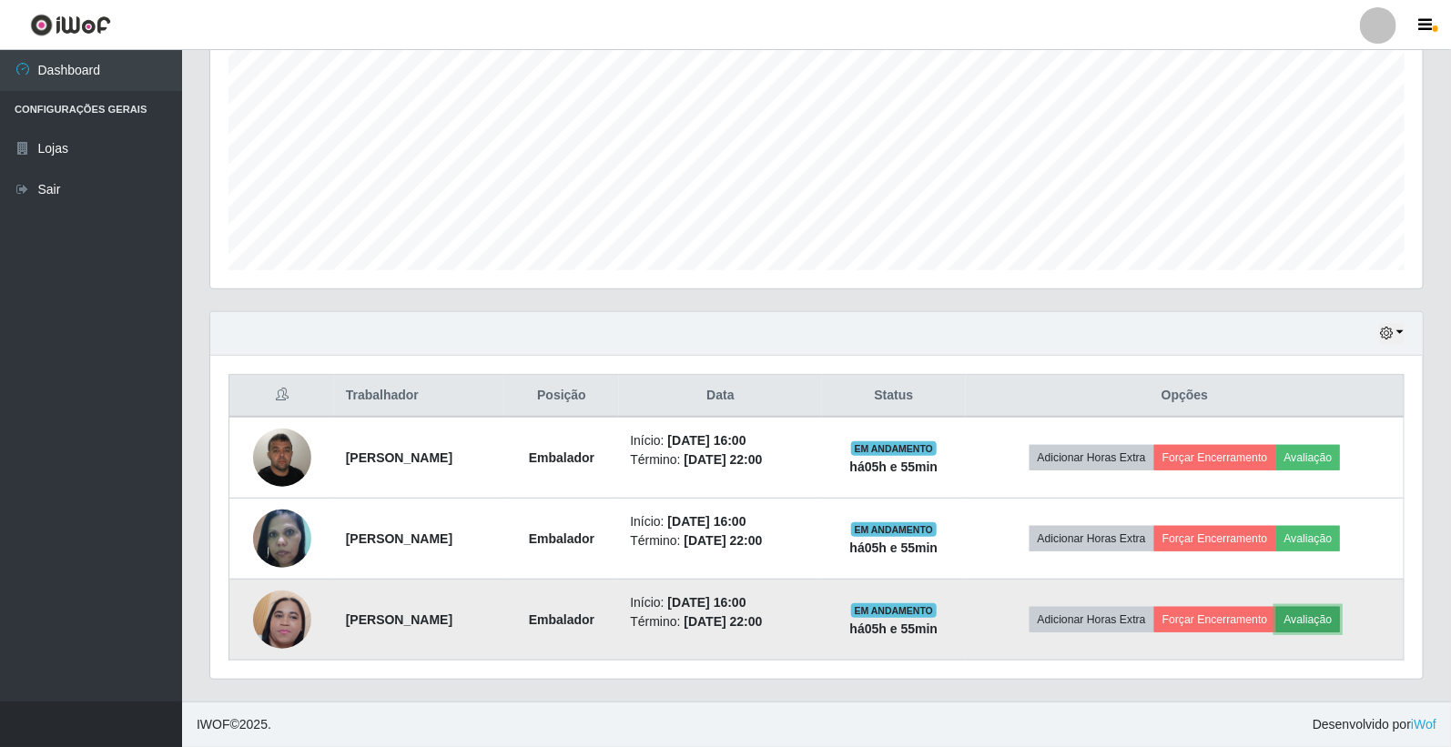
click at [1325, 608] on button "Avaliação" at bounding box center [1308, 619] width 65 height 25
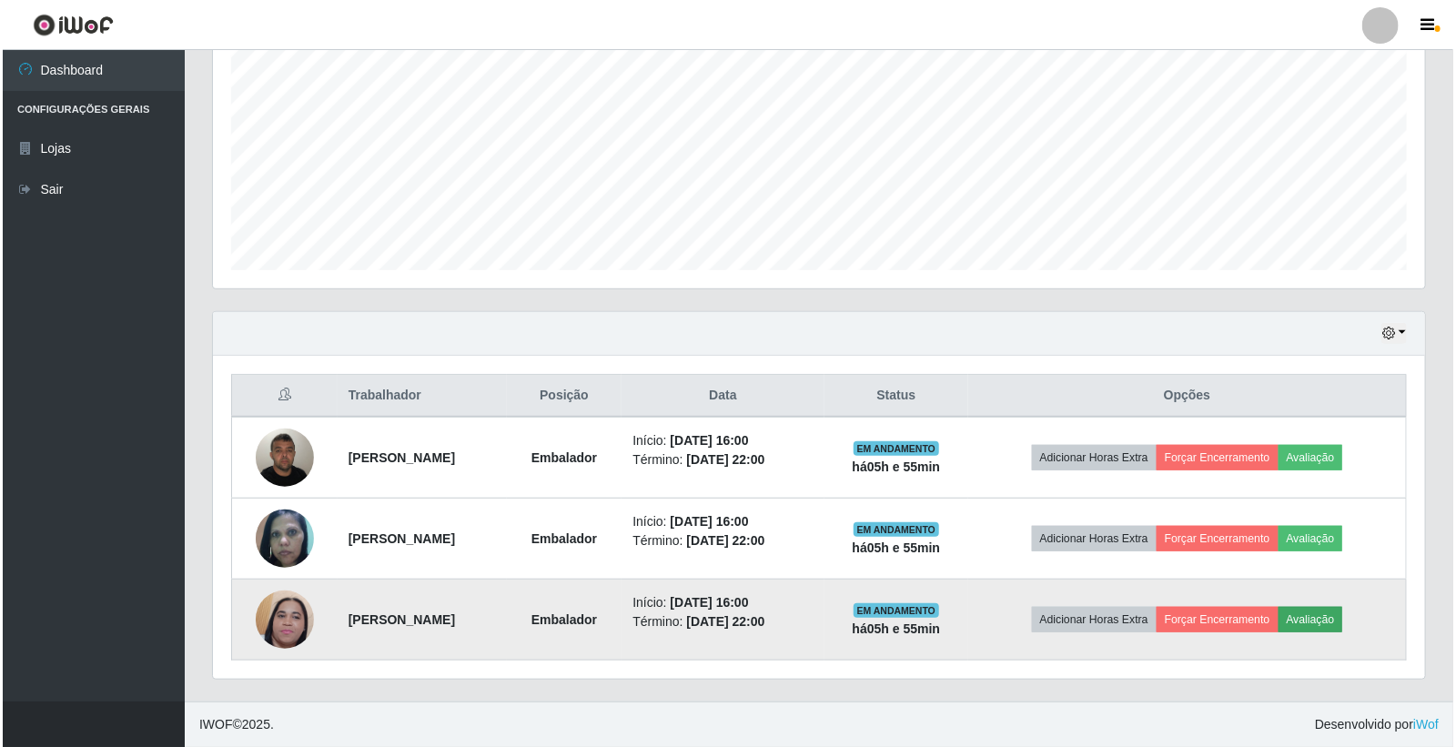
scroll to position [377, 1202]
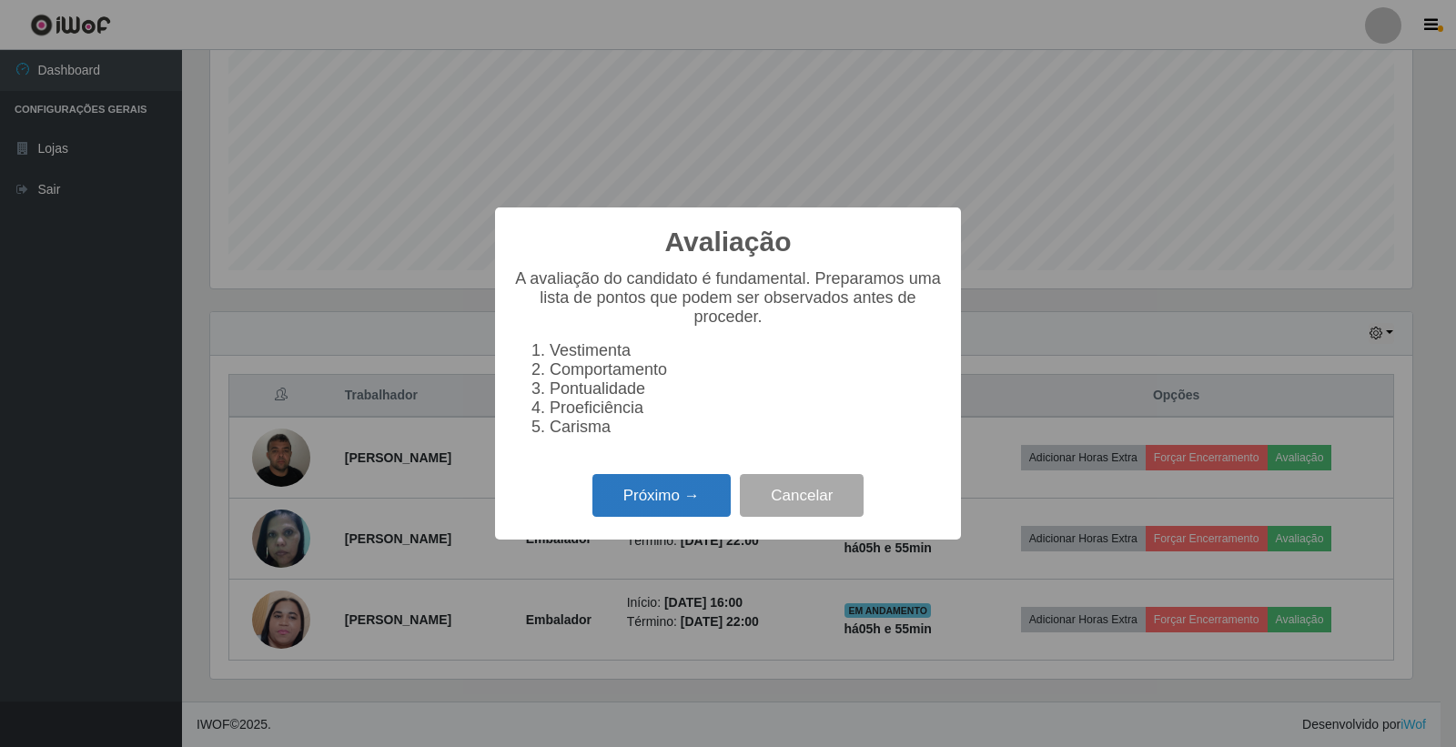
click at [622, 492] on button "Próximo →" at bounding box center [662, 495] width 138 height 43
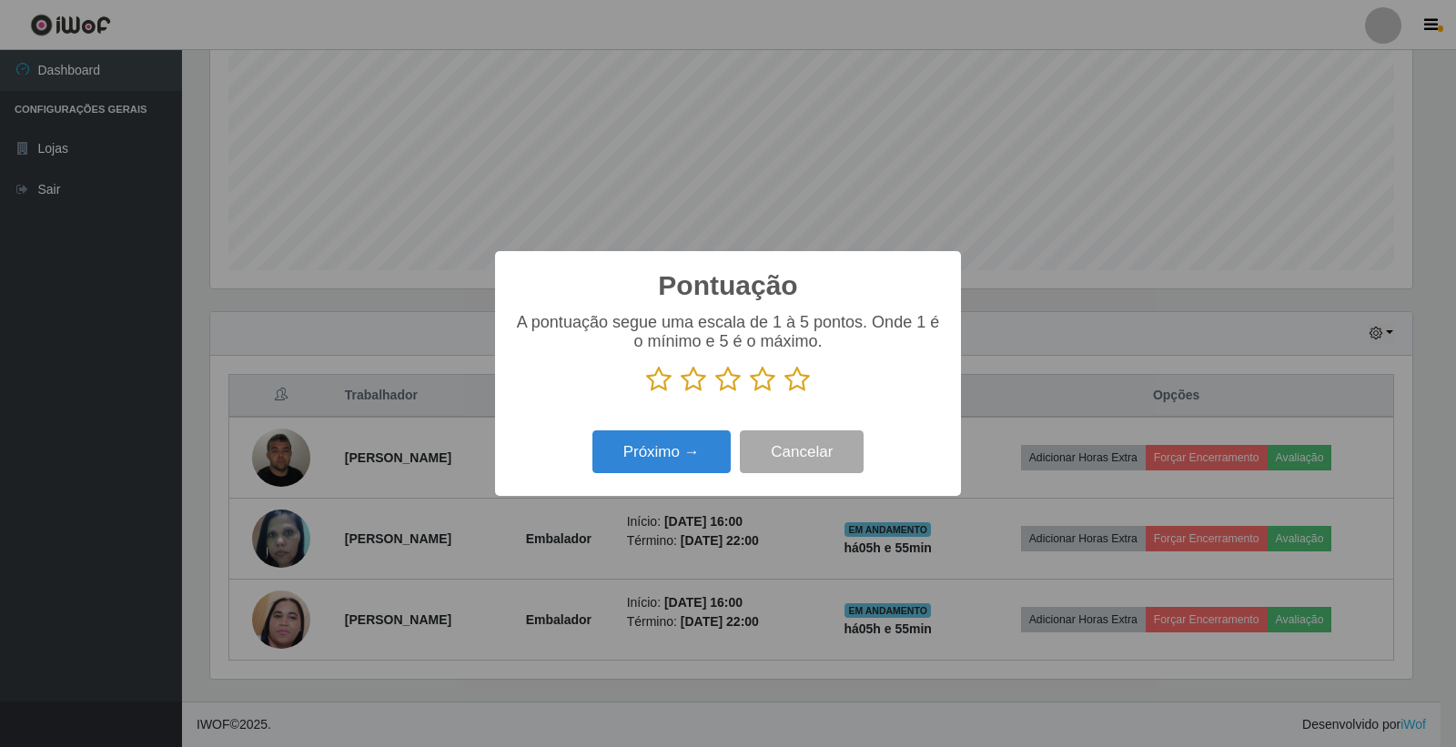
scroll to position [909883, 909058]
click at [796, 383] on icon at bounding box center [797, 379] width 25 height 27
click at [785, 393] on input "radio" at bounding box center [785, 393] width 0 height 0
click at [683, 459] on button "Próximo →" at bounding box center [662, 452] width 138 height 43
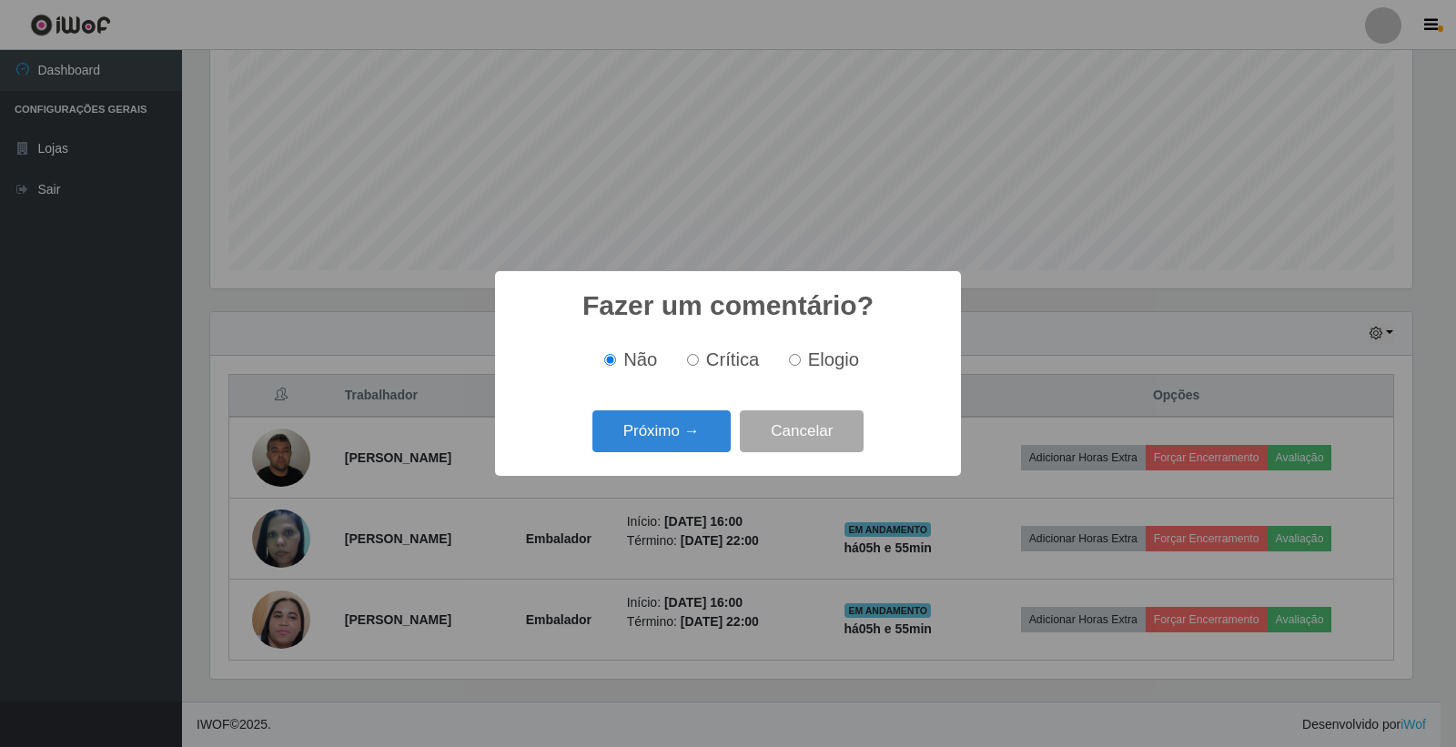
click at [808, 367] on span "Elogio" at bounding box center [833, 360] width 51 height 20
click at [801, 366] on input "Elogio" at bounding box center [795, 360] width 12 height 12
radio input "true"
click at [695, 430] on button "Próximo →" at bounding box center [662, 432] width 138 height 43
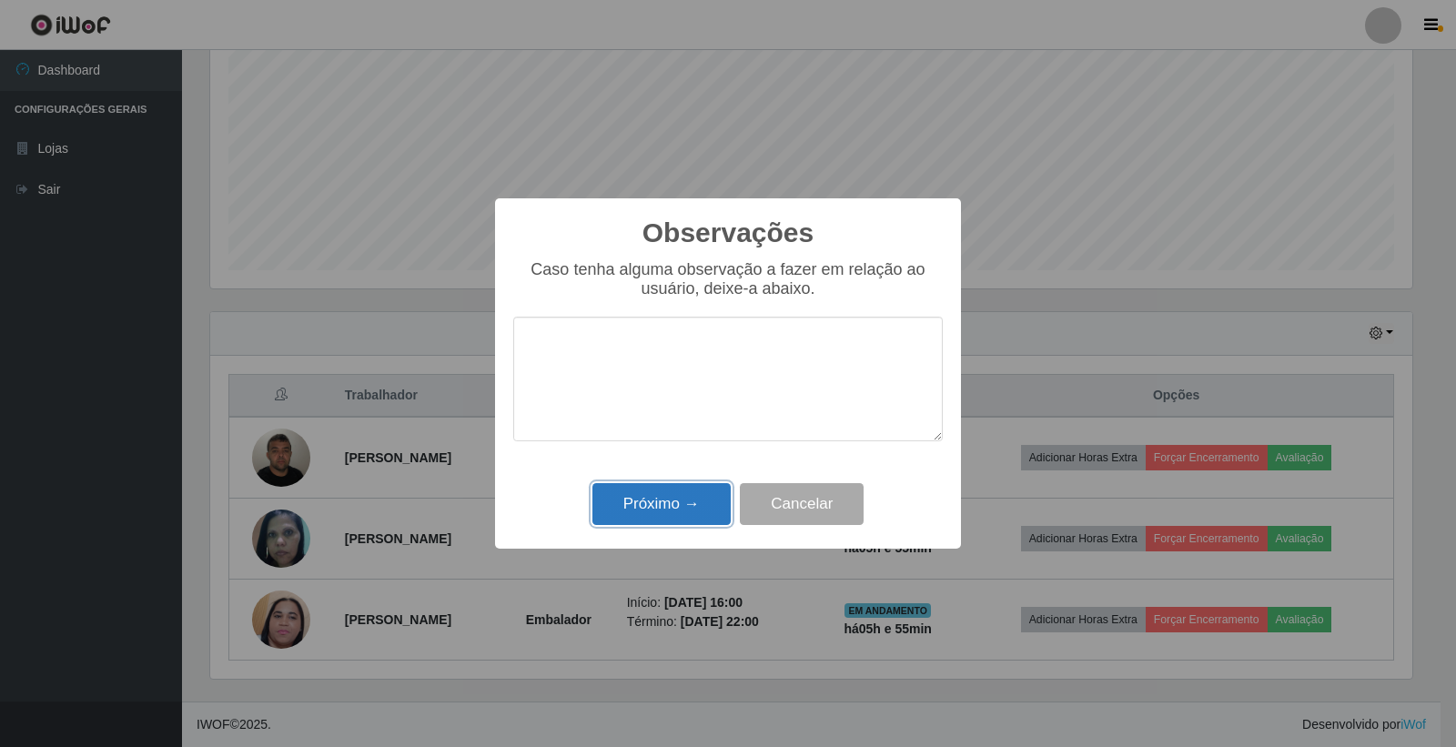
click at [684, 492] on button "Próximo →" at bounding box center [662, 504] width 138 height 43
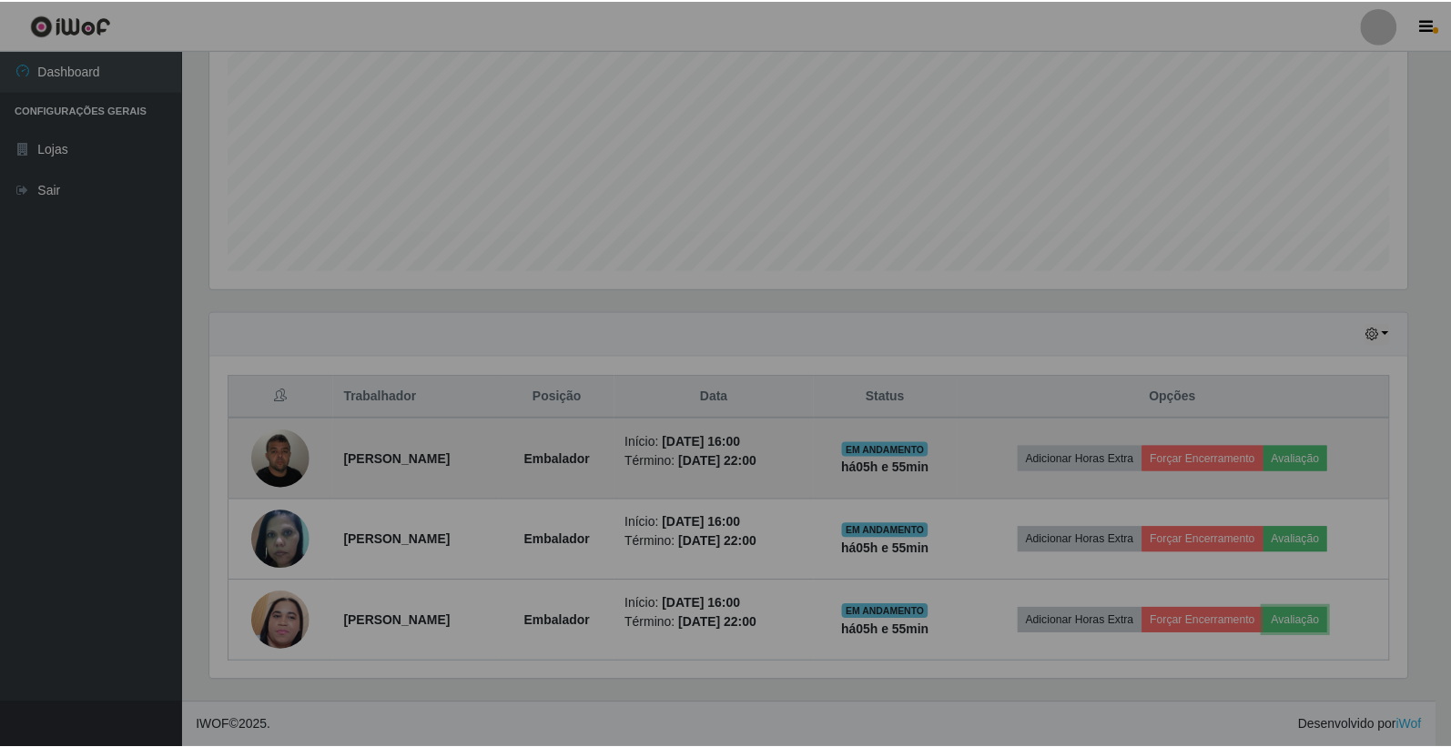
scroll to position [0, 0]
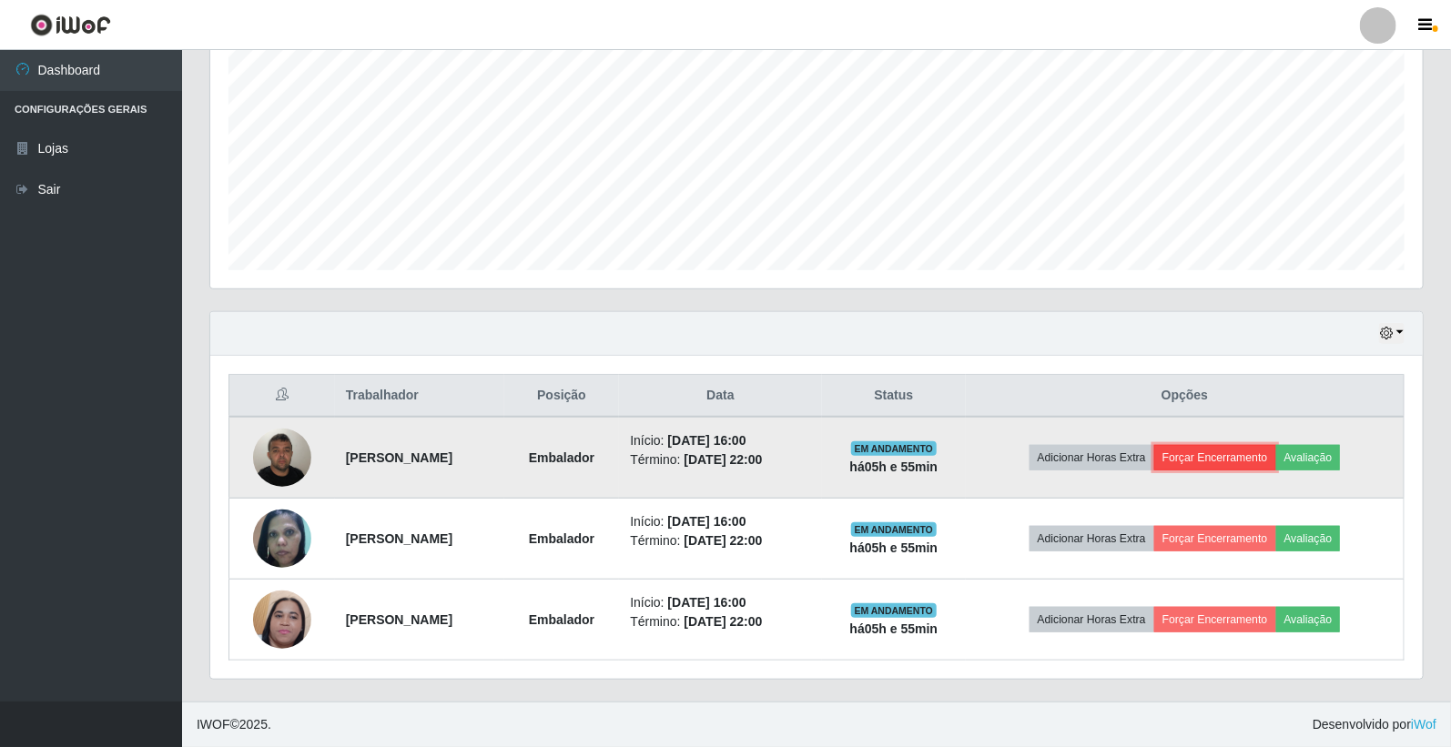
click at [1233, 457] on button "Forçar Encerramento" at bounding box center [1215, 457] width 122 height 25
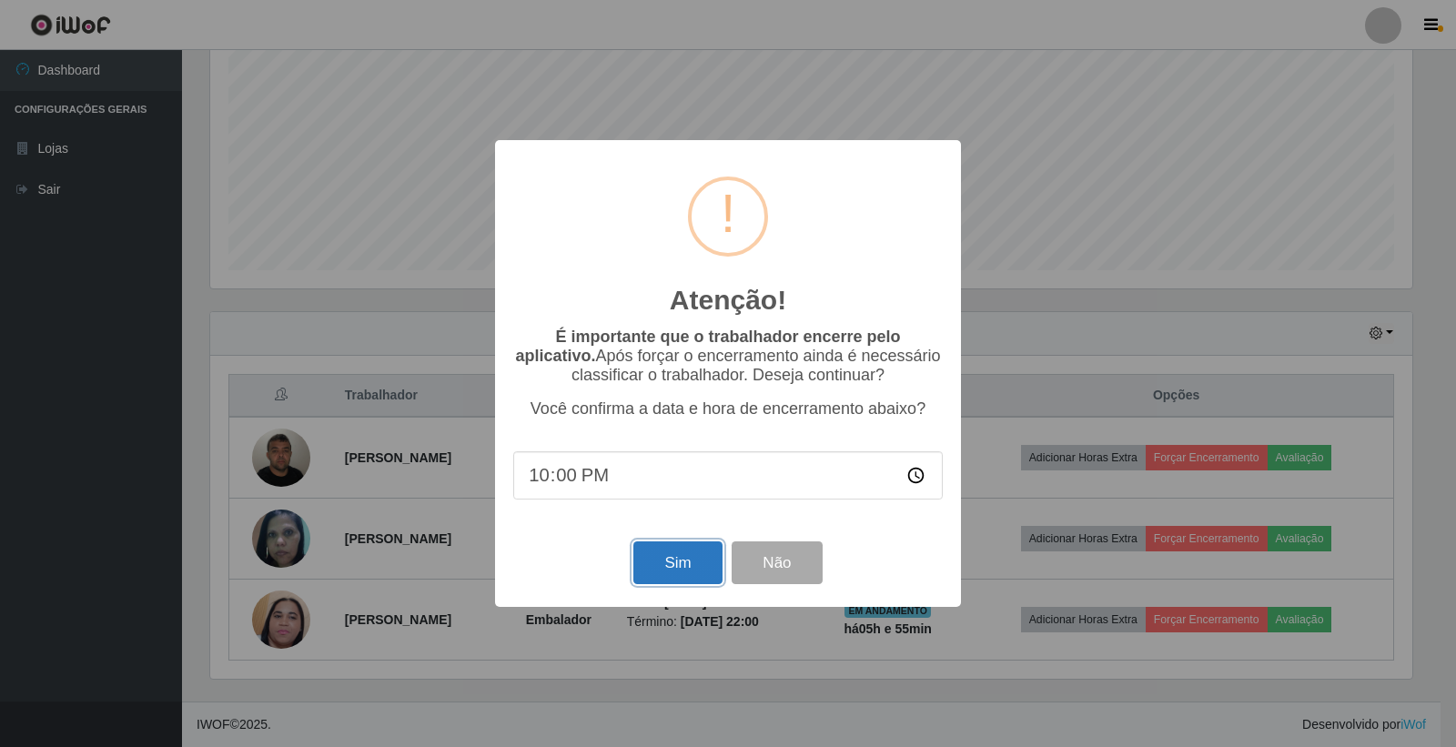
click at [668, 558] on button "Sim" at bounding box center [678, 563] width 88 height 43
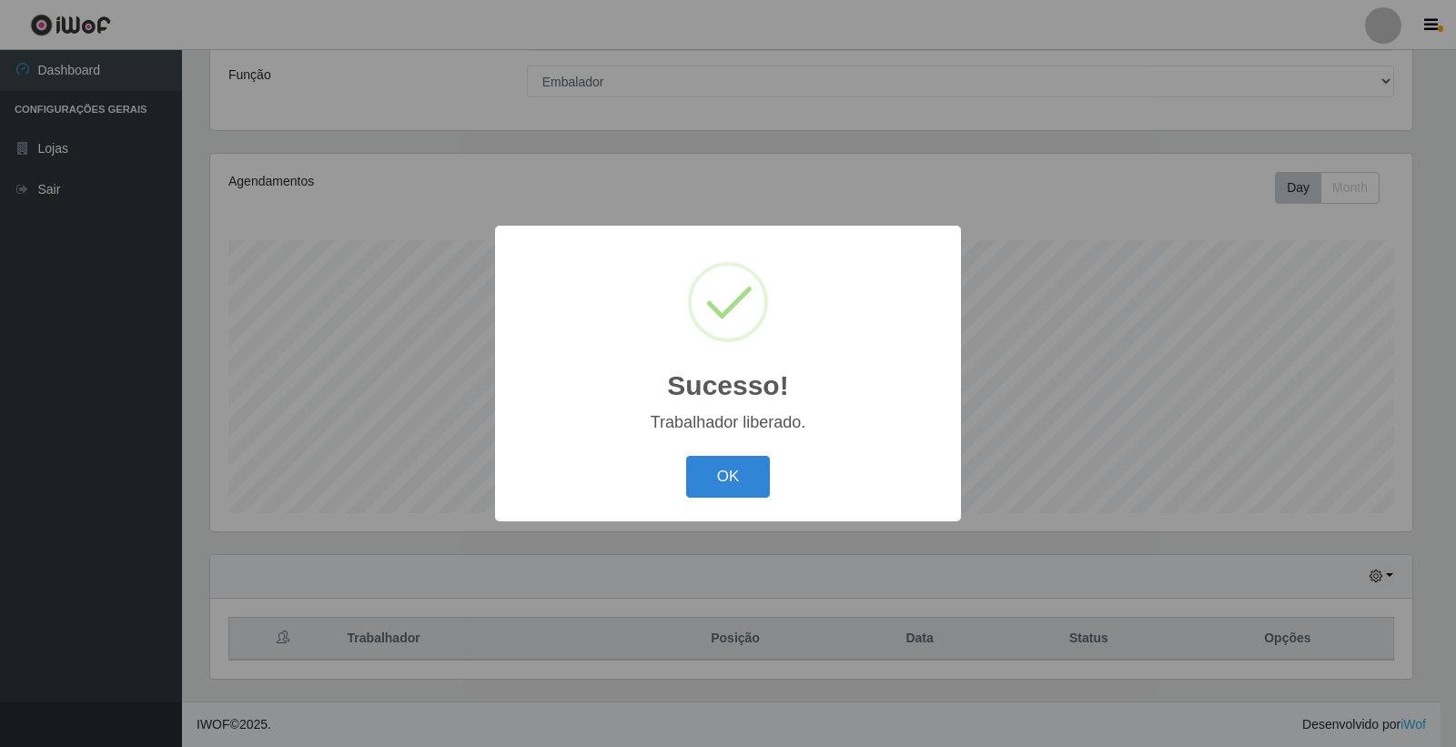
click at [1203, 542] on div "Sucesso! × Trabalhador liberado. OK Cancel" at bounding box center [728, 373] width 1456 height 747
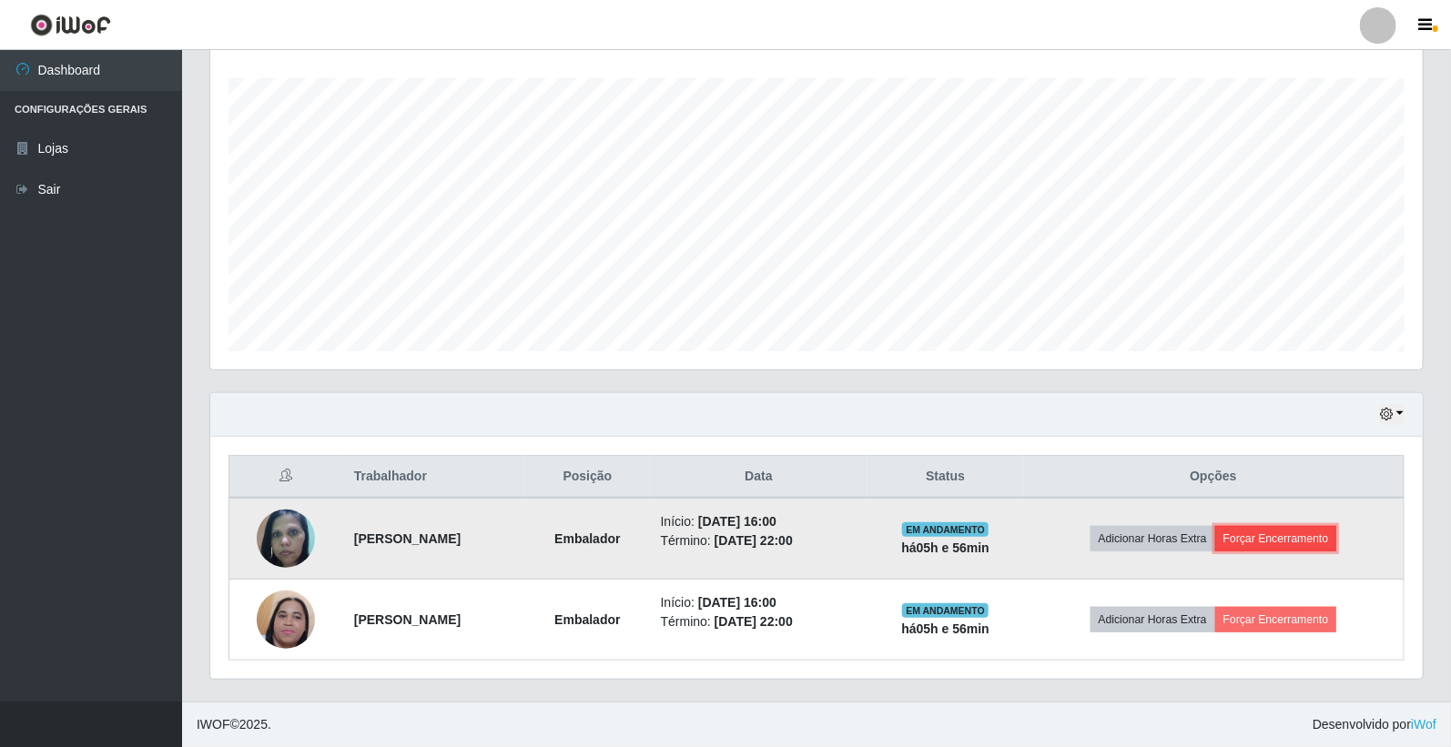
click at [1251, 529] on button "Forçar Encerramento" at bounding box center [1276, 538] width 122 height 25
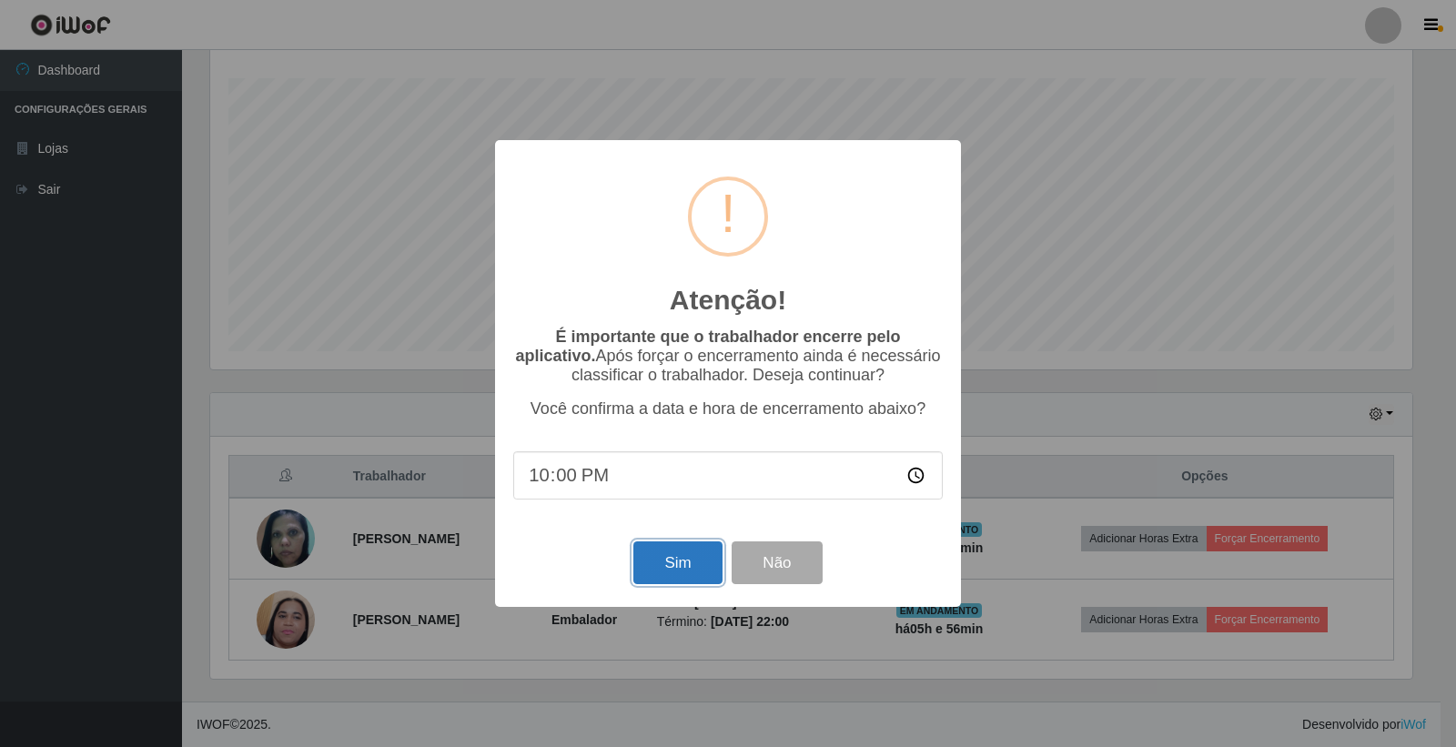
click at [687, 550] on button "Sim" at bounding box center [678, 563] width 88 height 43
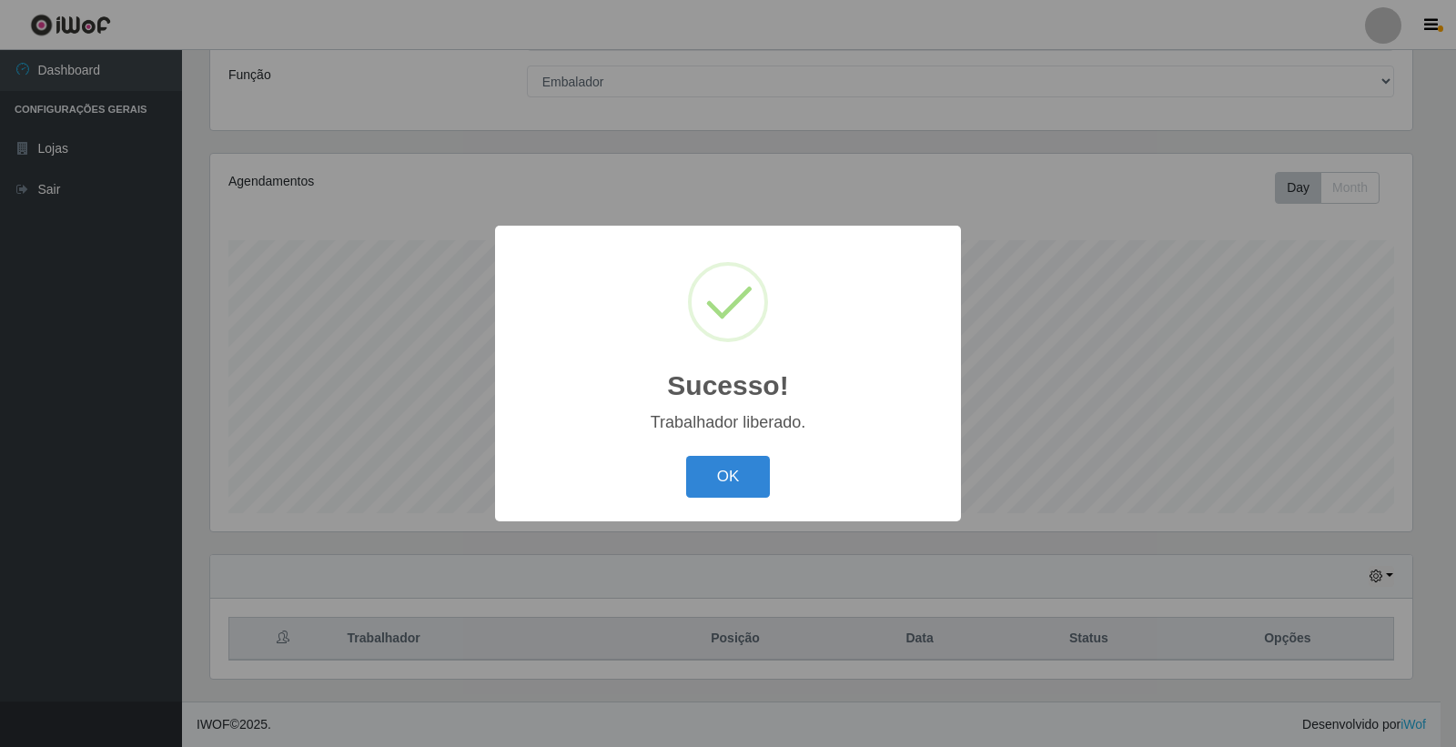
click at [1277, 619] on div "Sucesso! × Trabalhador liberado. OK Cancel" at bounding box center [728, 373] width 1456 height 747
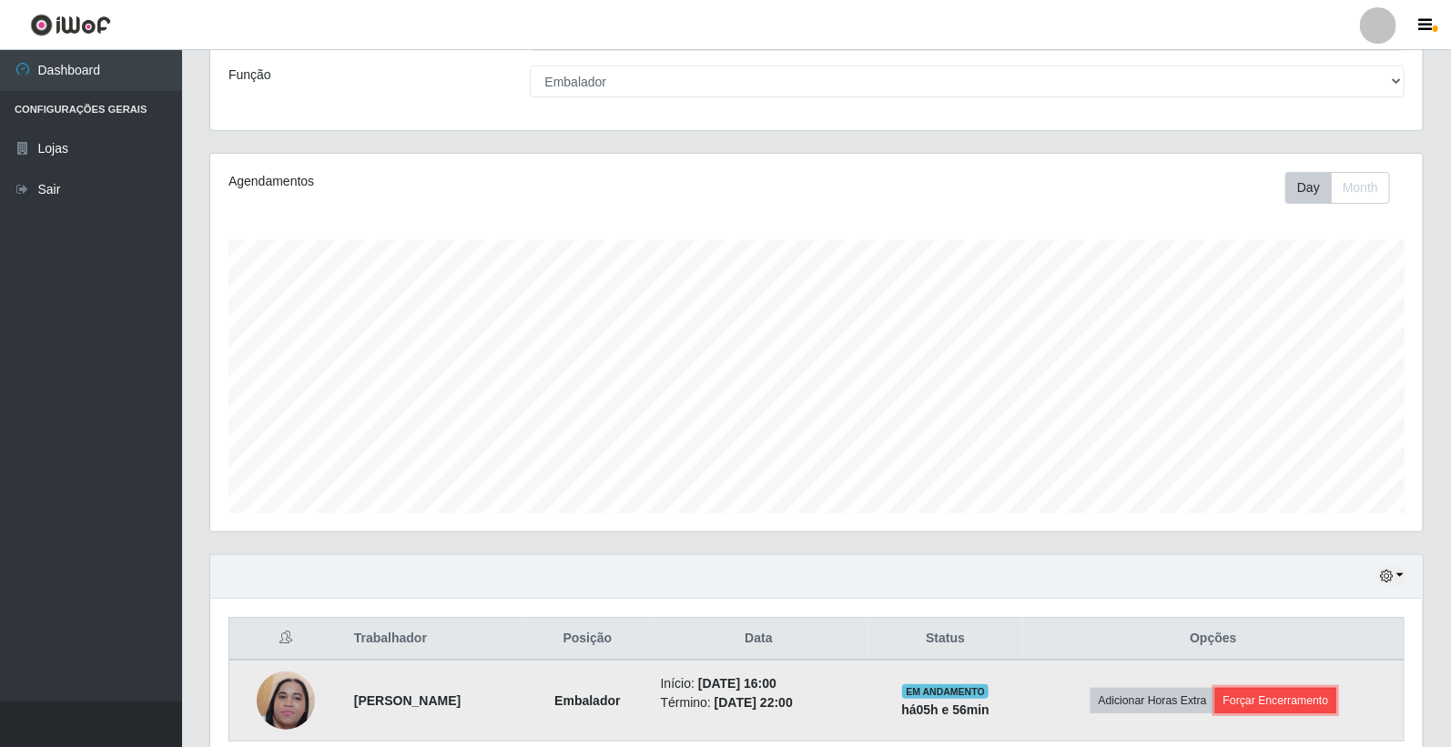
click at [1277, 704] on button "Forçar Encerramento" at bounding box center [1276, 700] width 122 height 25
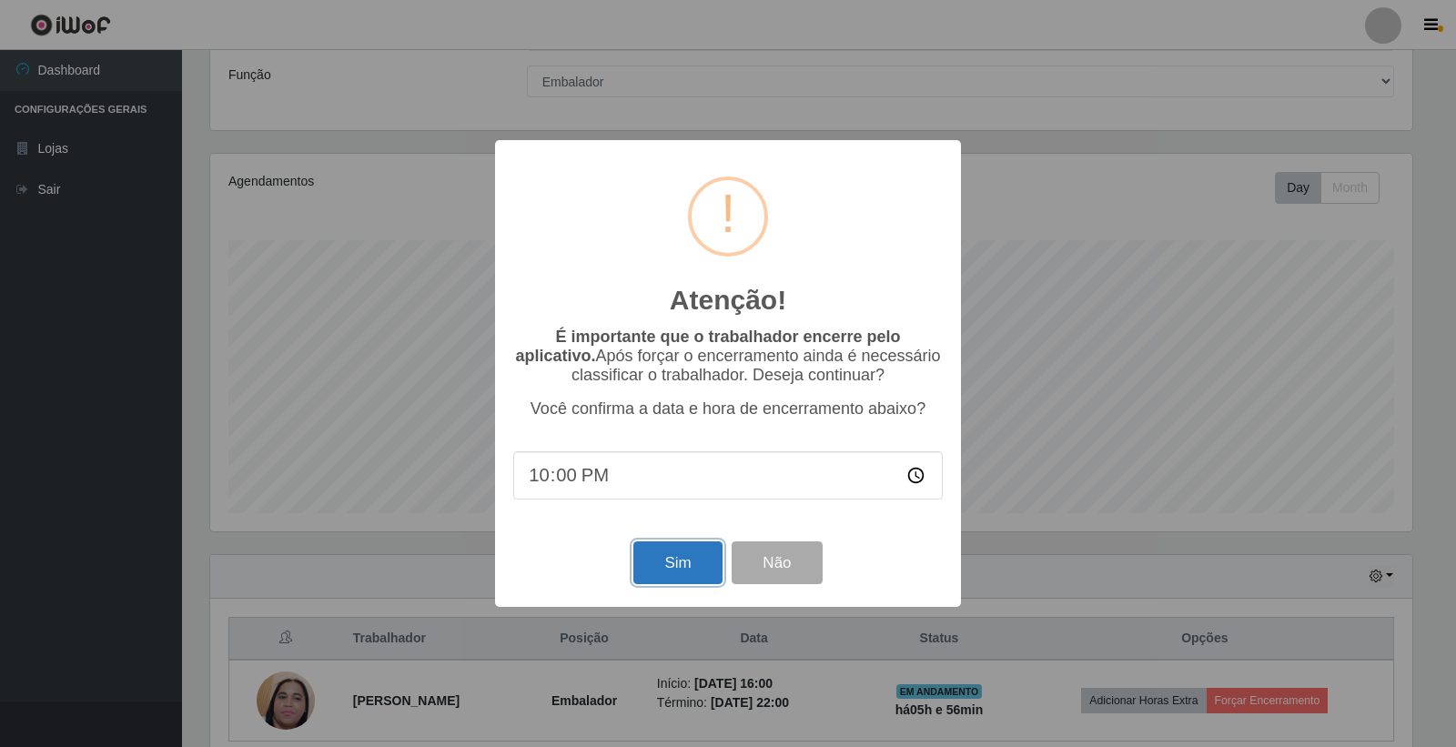
click at [669, 575] on button "Sim" at bounding box center [678, 563] width 88 height 43
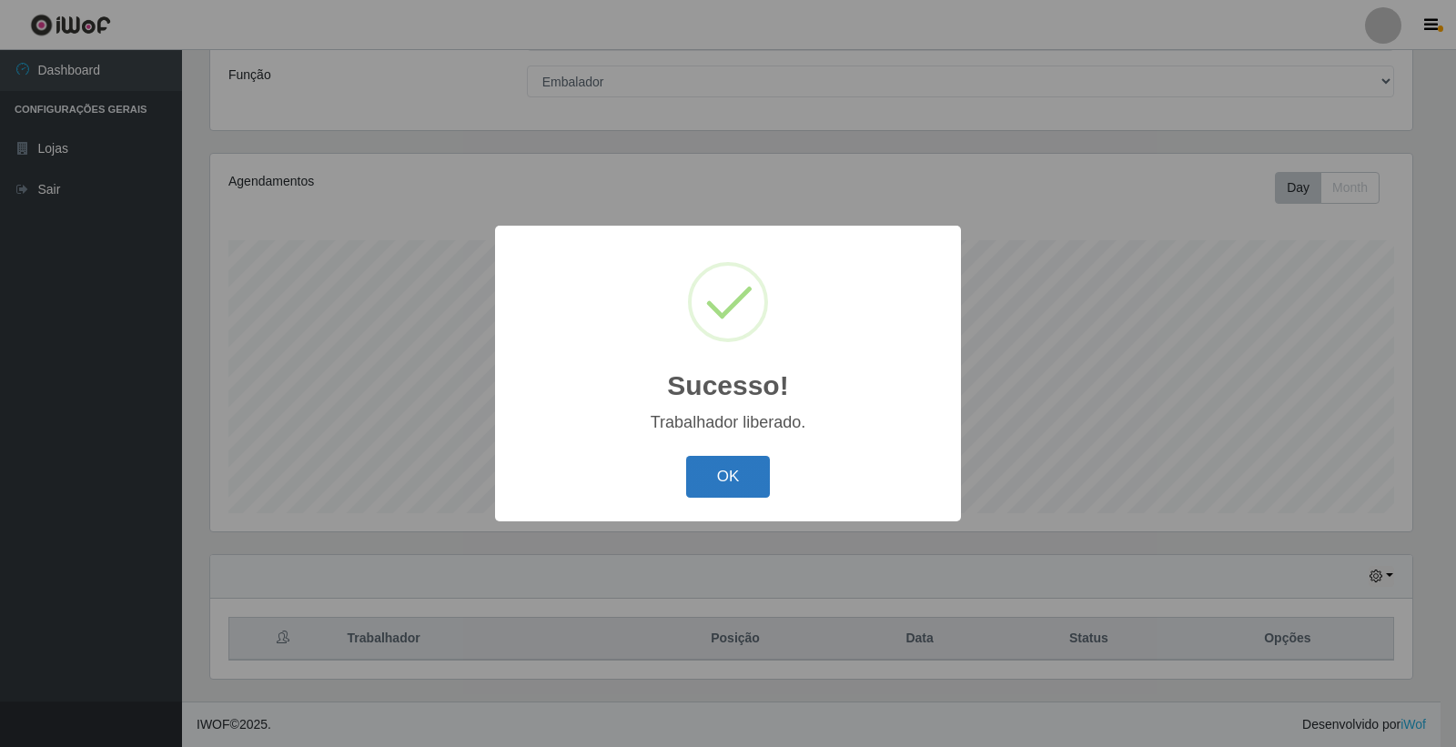
click at [739, 468] on button "OK" at bounding box center [728, 477] width 85 height 43
